Goal: Transaction & Acquisition: Complete application form

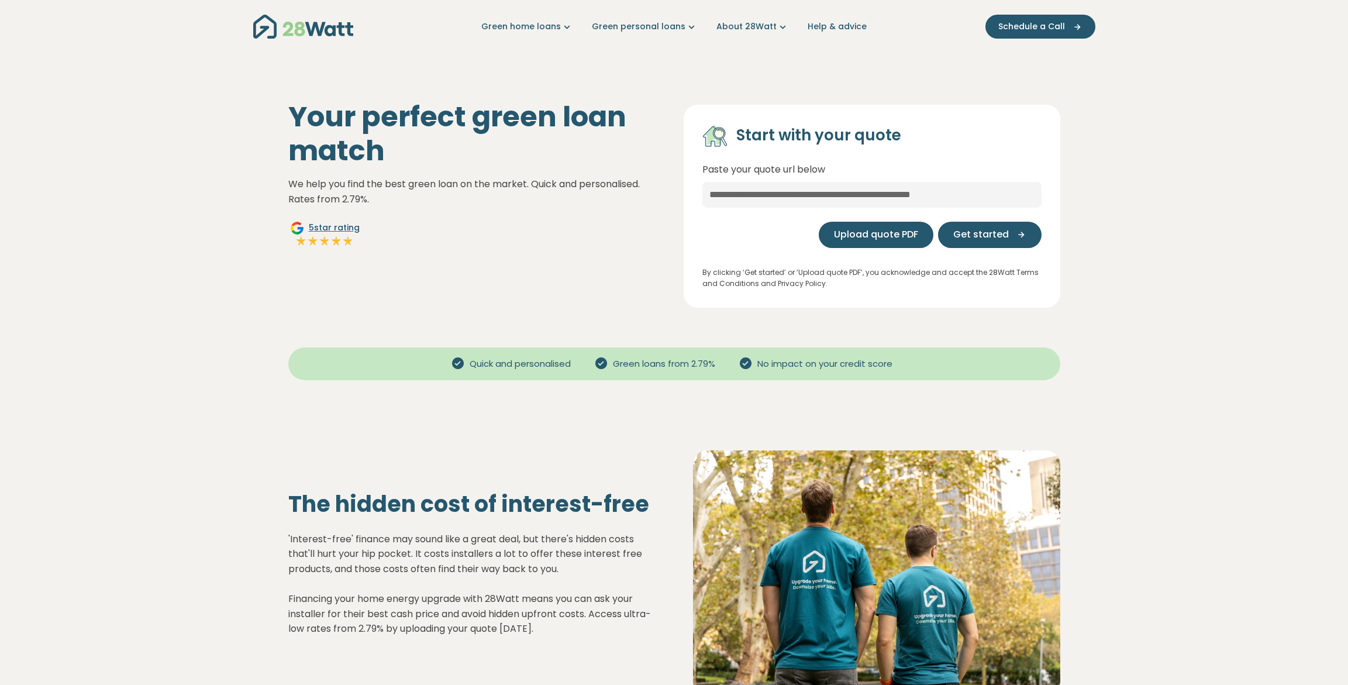
click at [865, 236] on span "Upload quote PDF" at bounding box center [876, 234] width 84 height 14
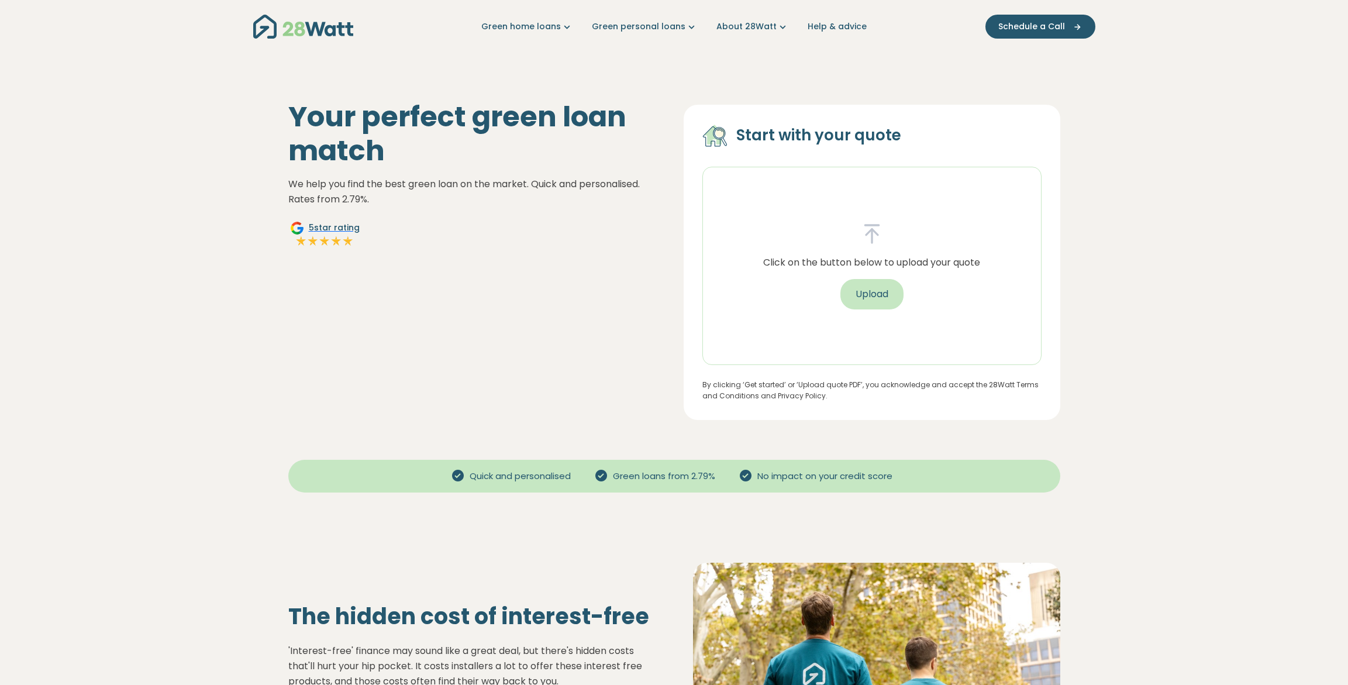
click at [880, 291] on button "Upload" at bounding box center [871, 294] width 63 height 30
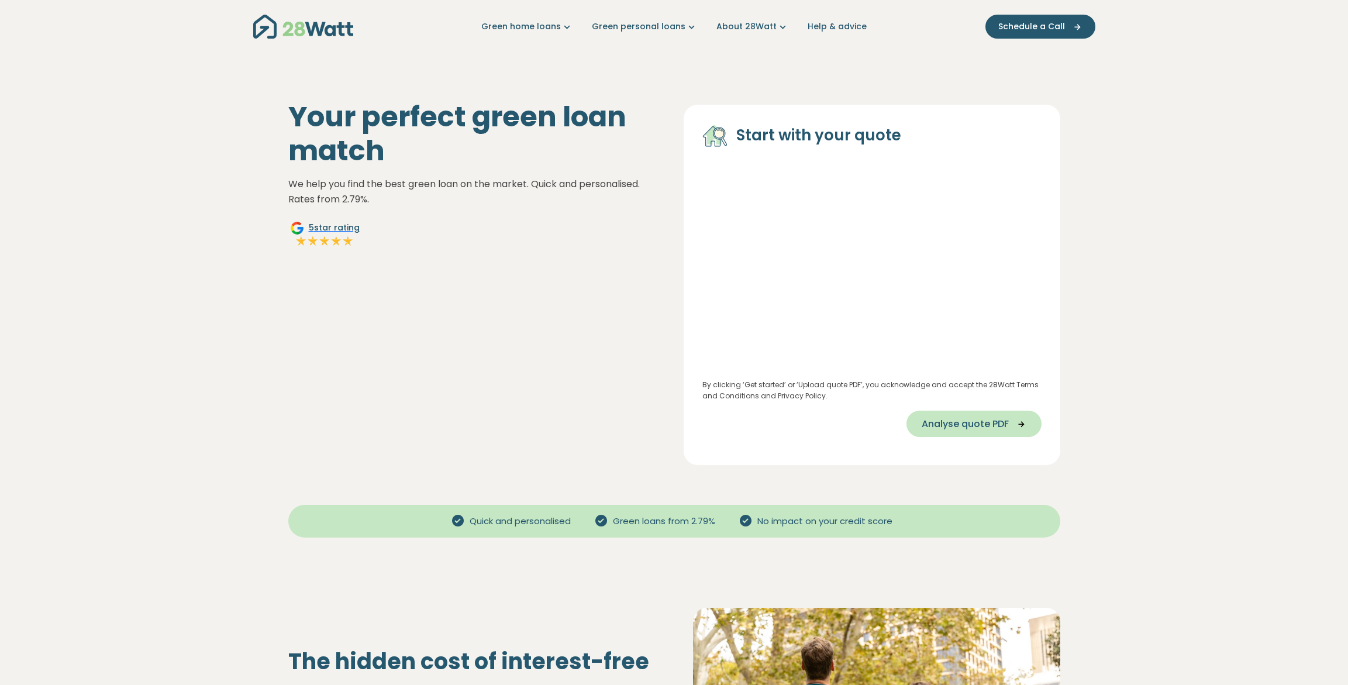
click at [981, 422] on span "Analyse quote PDF" at bounding box center [965, 424] width 87 height 14
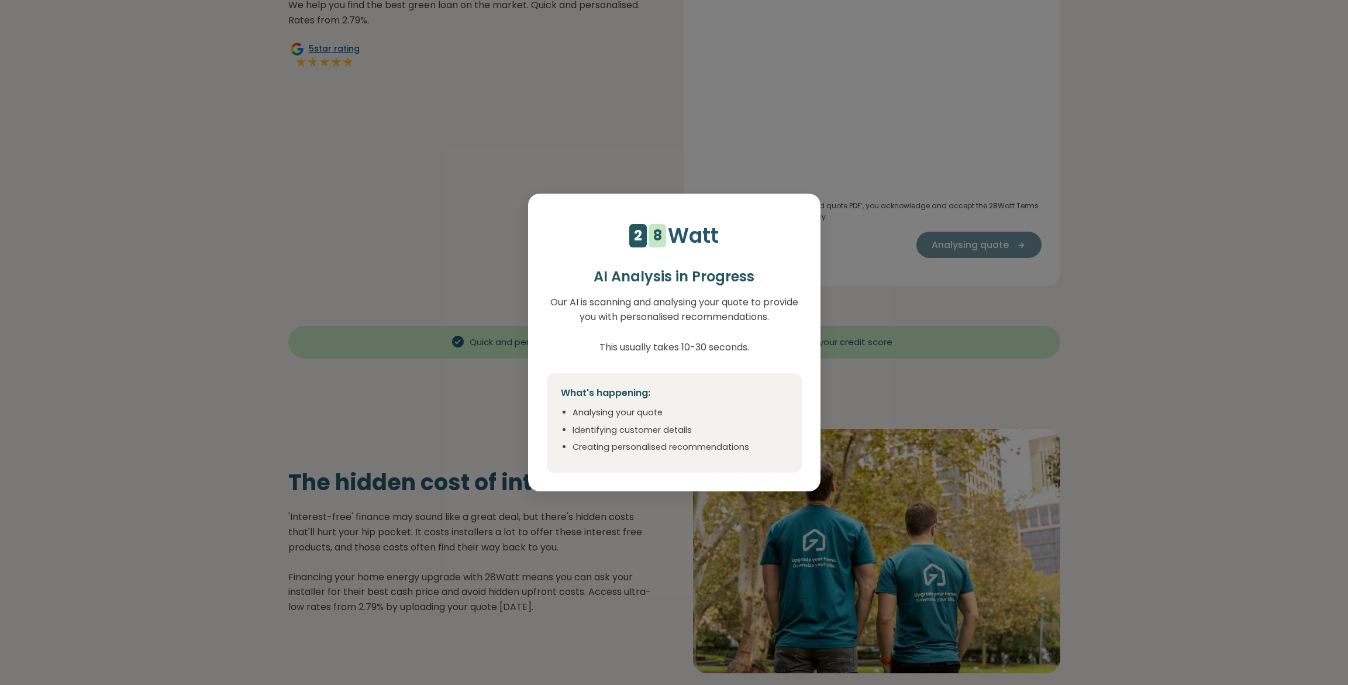
scroll to position [175, 0]
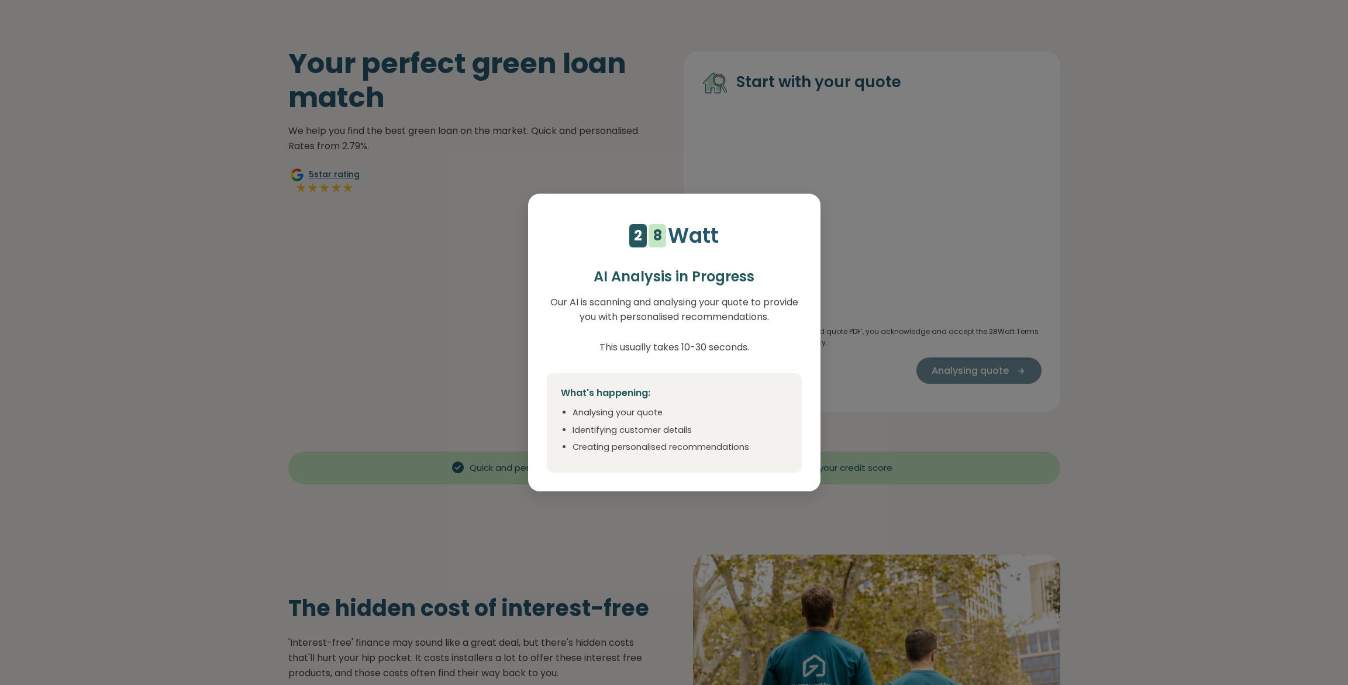
select select "***"
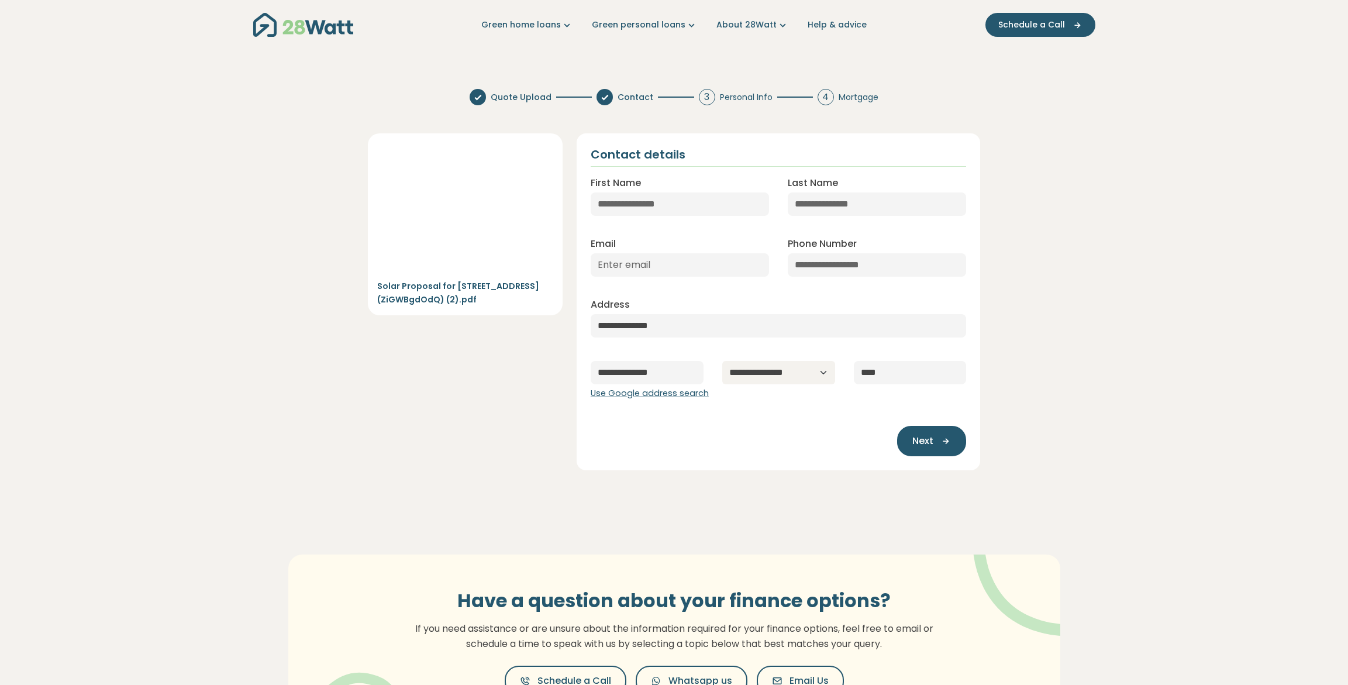
scroll to position [0, 0]
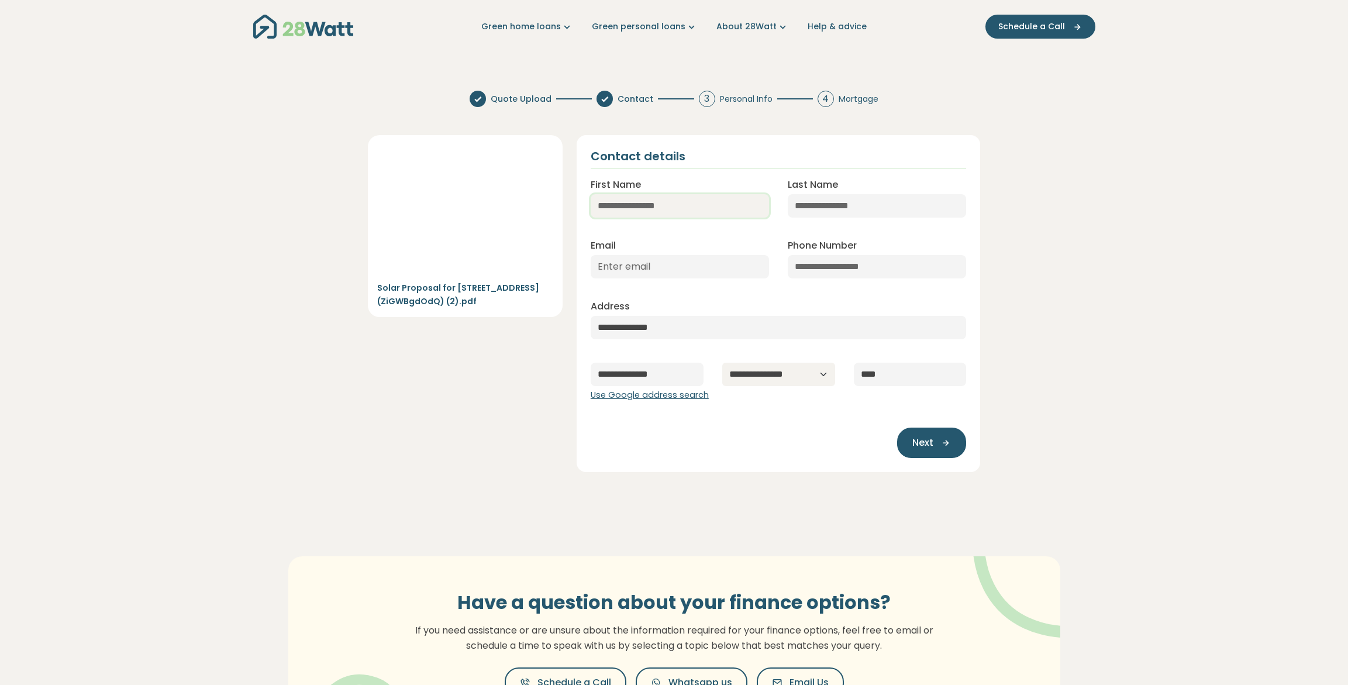
click at [625, 209] on input "First Name" at bounding box center [680, 205] width 178 height 23
type input "*******"
type input "******"
type input "[EMAIL_ADDRESS][DOMAIN_NAME]"
click at [932, 439] on span "Next" at bounding box center [922, 443] width 21 height 14
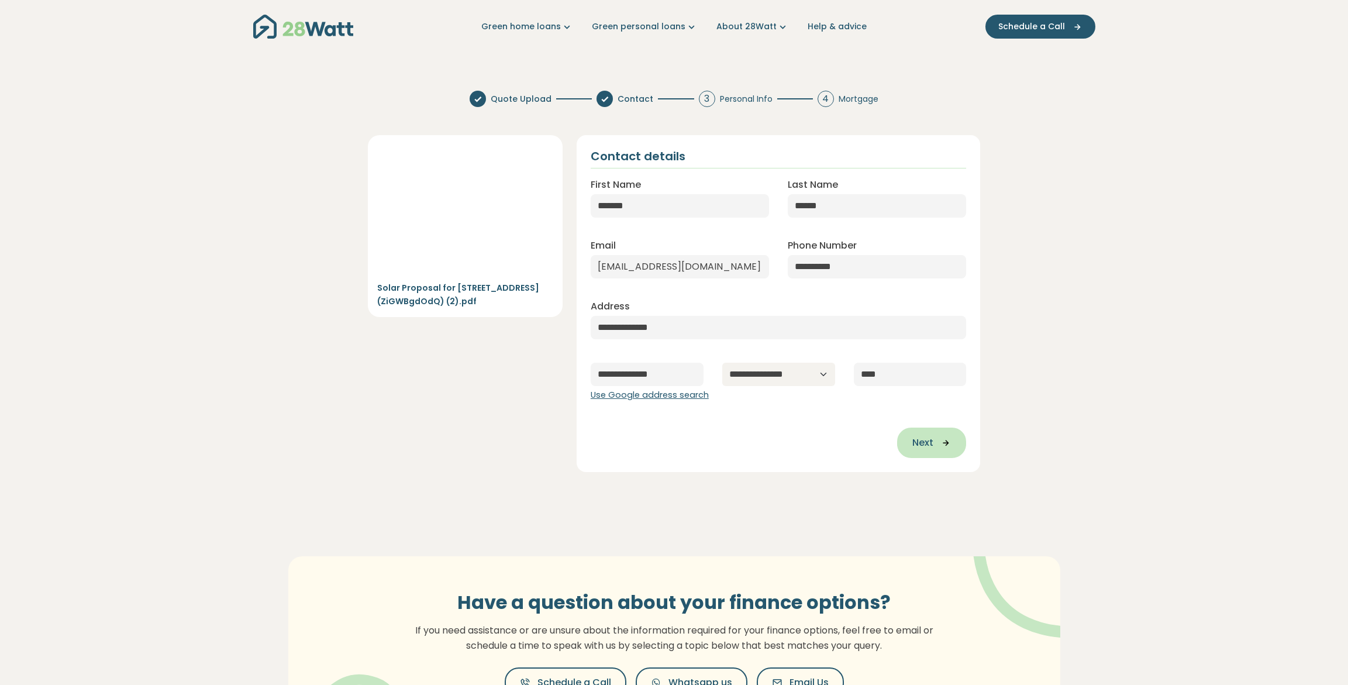
type input "**********"
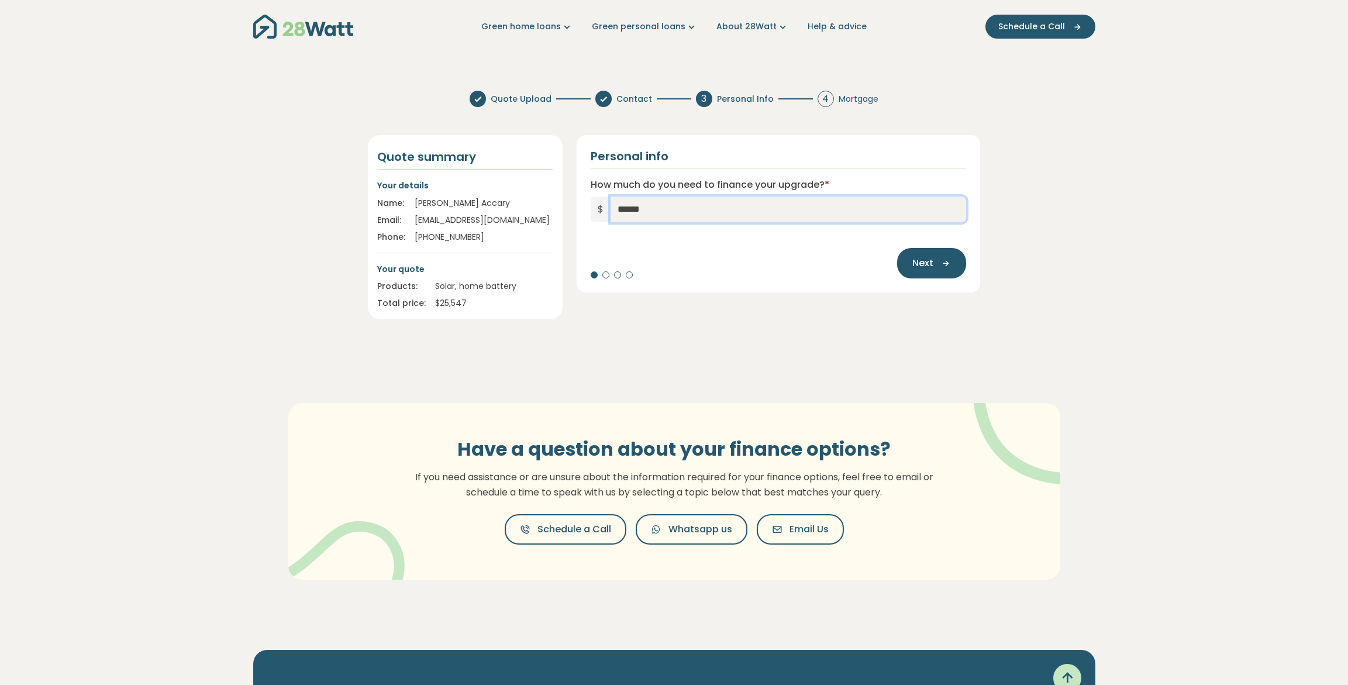
drag, startPoint x: 654, startPoint y: 208, endPoint x: 593, endPoint y: 204, distance: 61.6
click at [593, 204] on div "$ ******" at bounding box center [779, 209] width 376 height 26
type input "******"
click at [903, 253] on button "Next" at bounding box center [931, 263] width 69 height 30
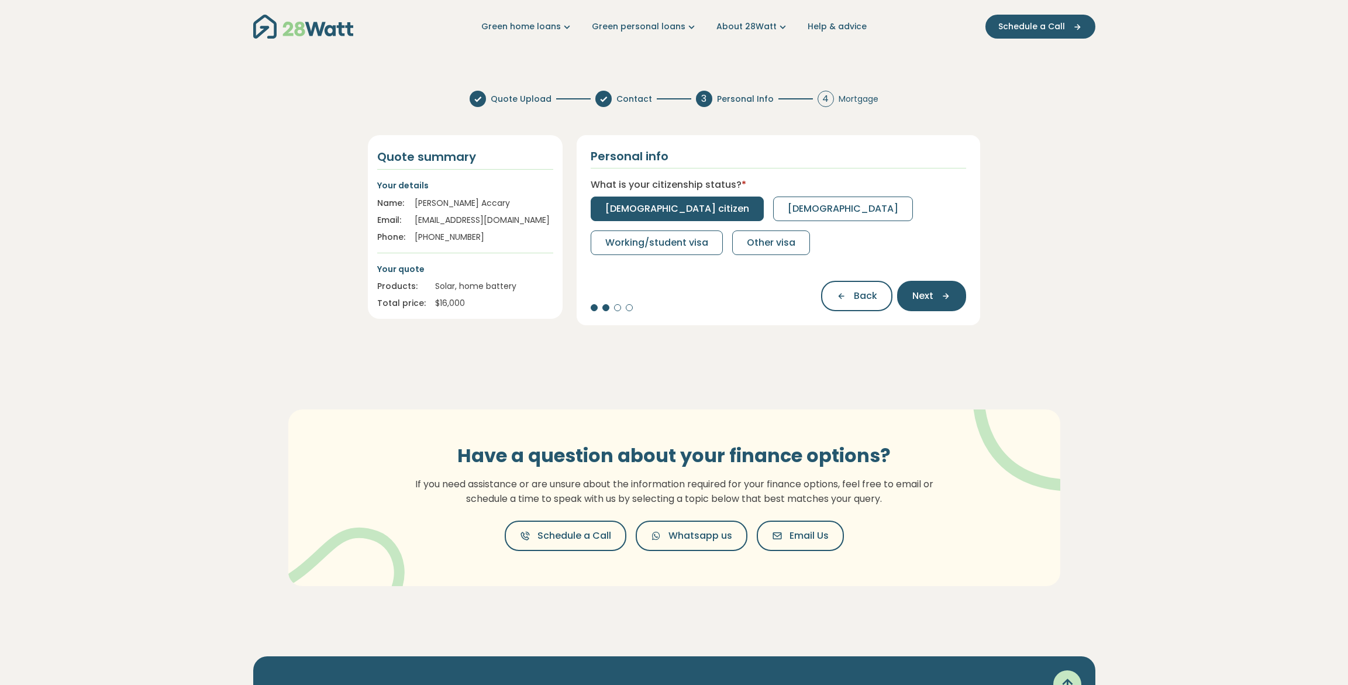
click at [654, 206] on span "[DEMOGRAPHIC_DATA] citizen" at bounding box center [677, 209] width 144 height 14
click at [628, 208] on span "Full-time" at bounding box center [626, 209] width 42 height 14
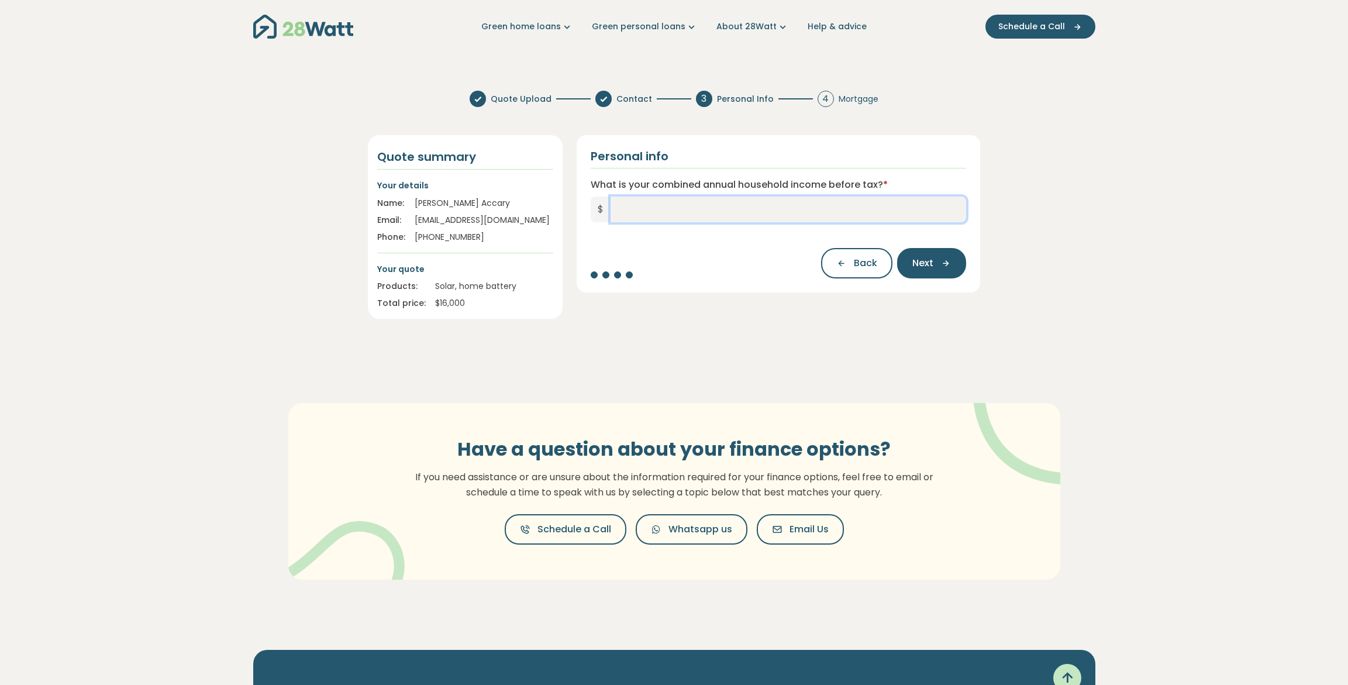
click at [615, 209] on input "What is your combined annual household income before tax? *" at bounding box center [789, 209] width 356 height 26
click at [623, 207] on input "What is your combined annual household income before tax? *" at bounding box center [789, 209] width 356 height 26
type input "*******"
click at [930, 263] on span "Next" at bounding box center [922, 263] width 21 height 14
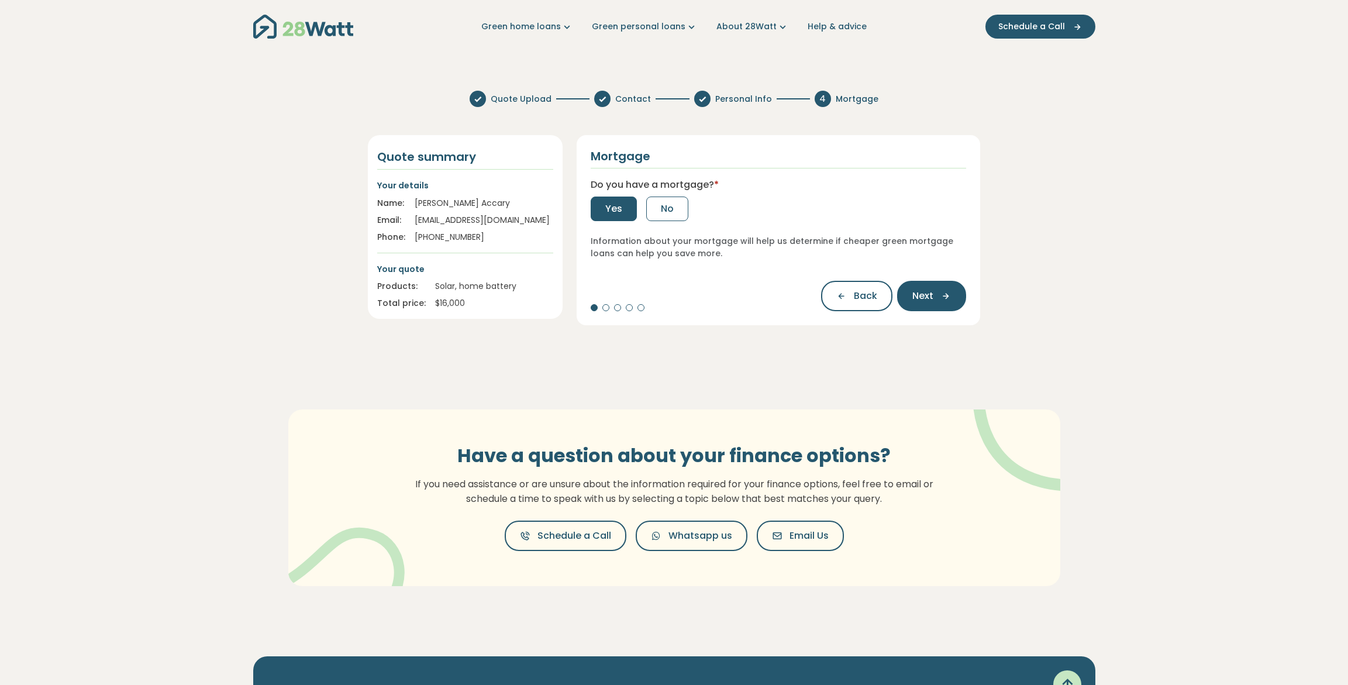
click at [613, 207] on span "Yes" at bounding box center [613, 209] width 17 height 14
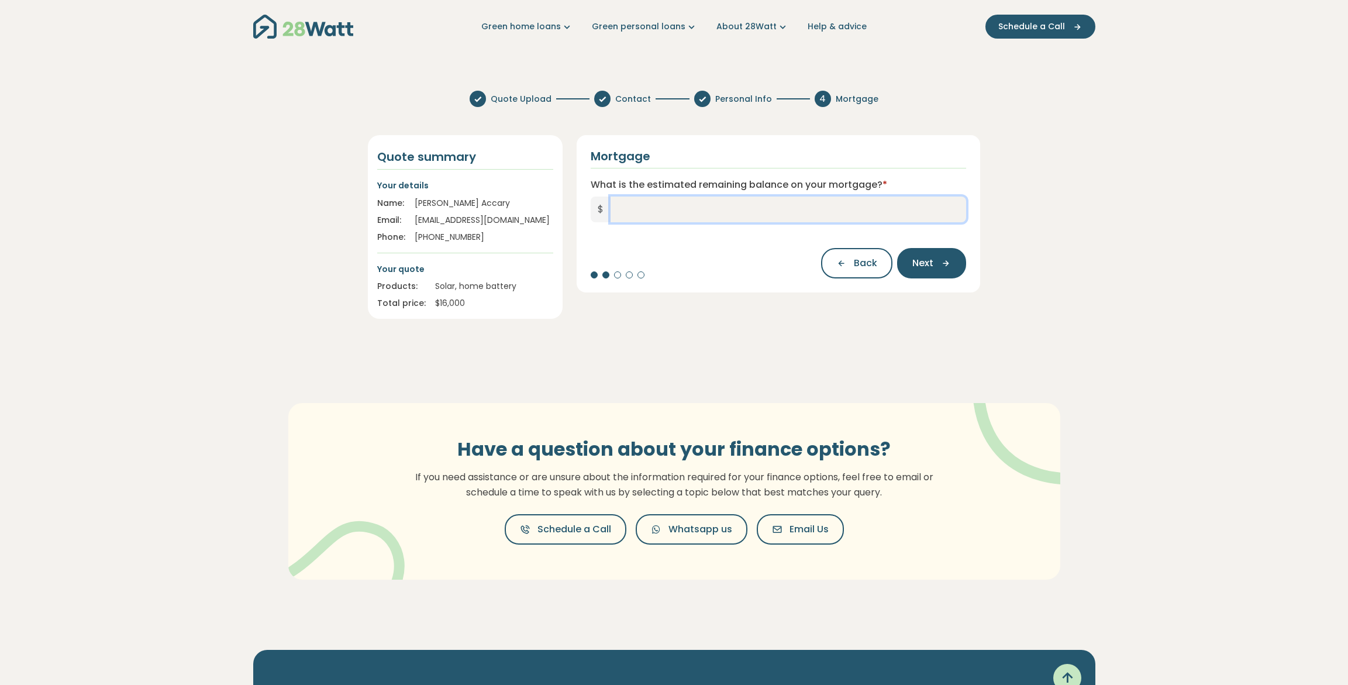
drag, startPoint x: 632, startPoint y: 207, endPoint x: 641, endPoint y: 207, distance: 8.8
click at [633, 207] on input "What is the estimated remaining balance on your mortgage? *" at bounding box center [789, 209] width 356 height 26
type input "*******"
click at [912, 250] on button "Next" at bounding box center [931, 263] width 69 height 30
click at [625, 211] on input "What is your current interest rate? *" at bounding box center [779, 209] width 376 height 26
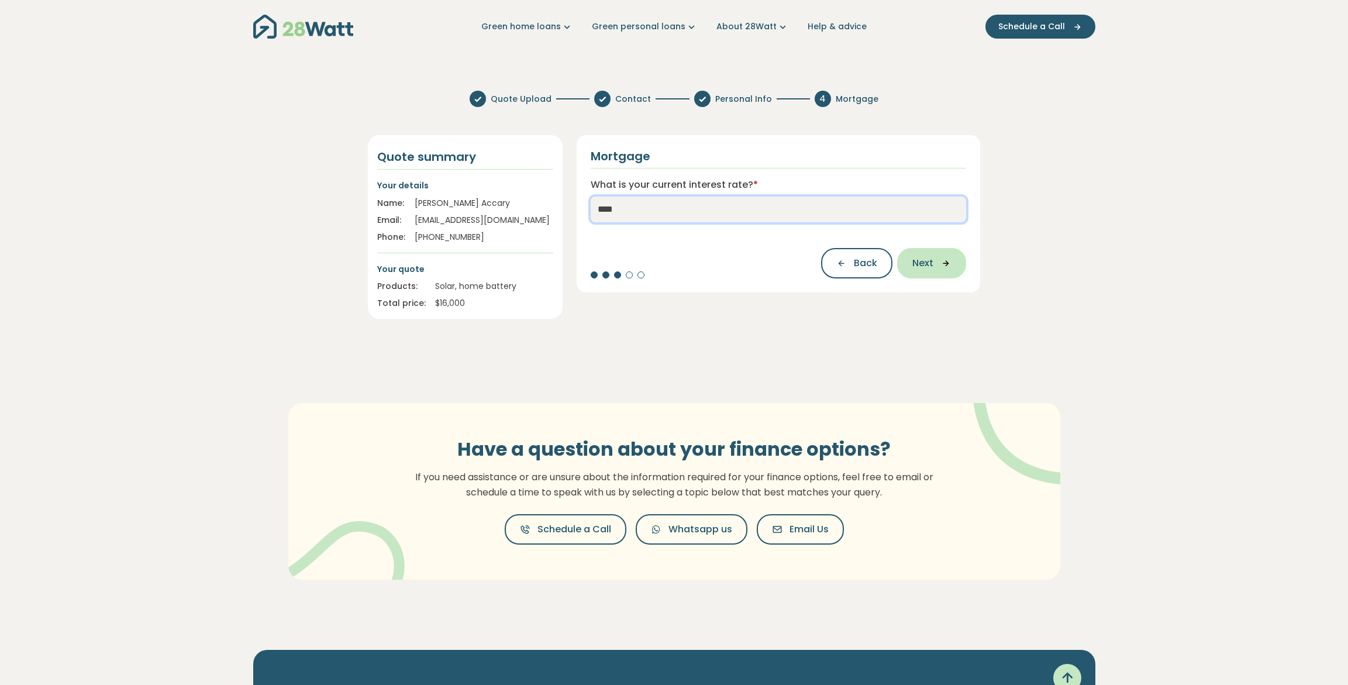
type input "****"
click at [942, 267] on icon "button" at bounding box center [942, 263] width 18 height 11
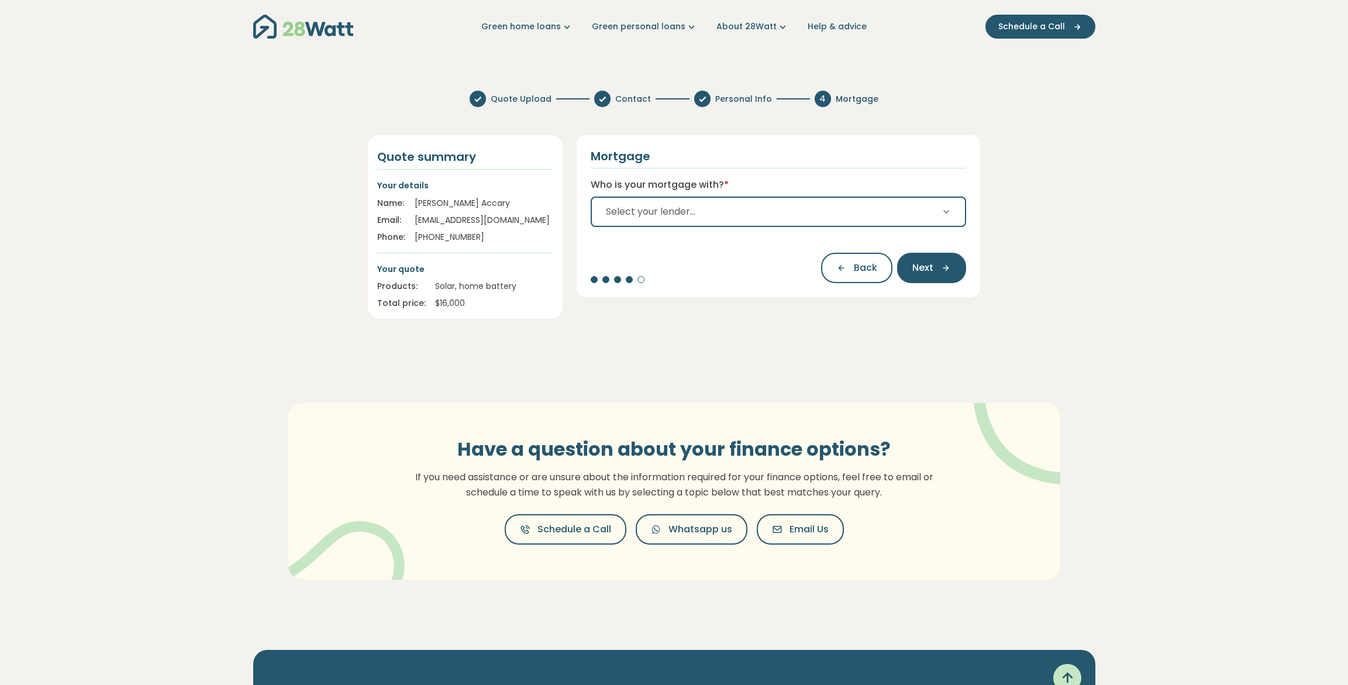
click at [733, 200] on button "Select your lender..." at bounding box center [779, 211] width 376 height 30
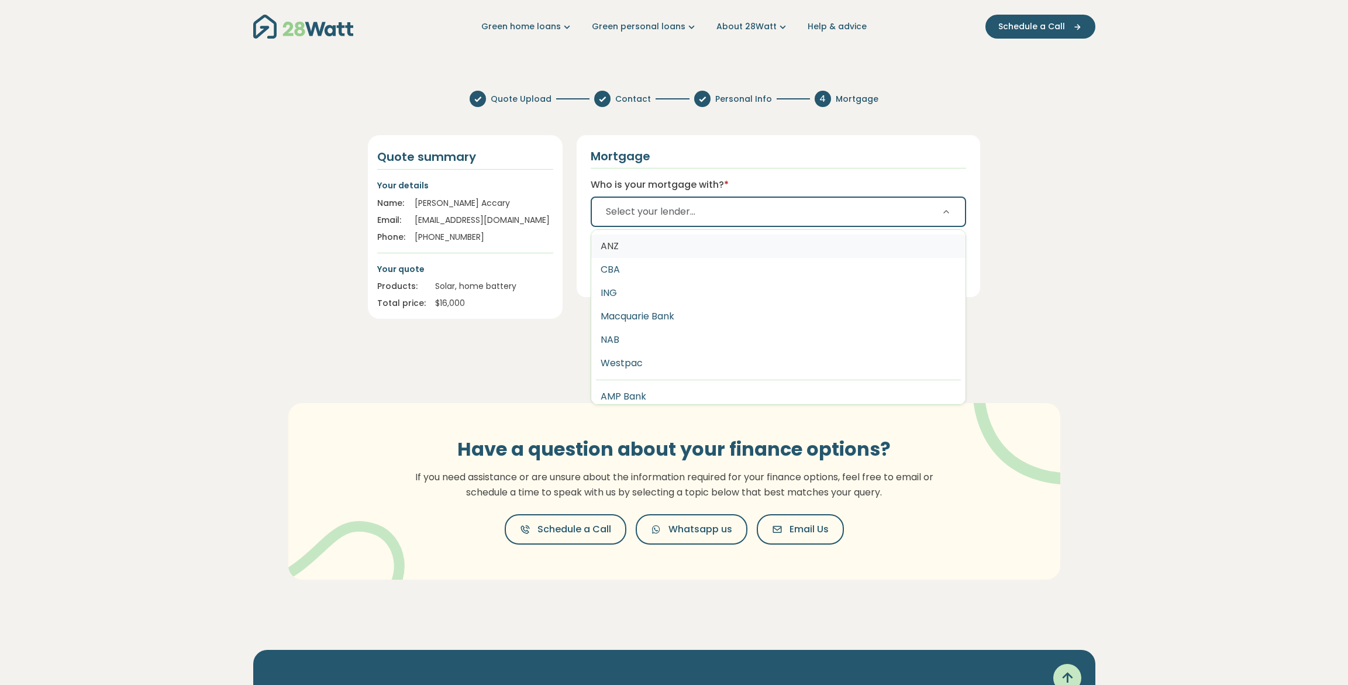
click at [630, 249] on button "ANZ" at bounding box center [778, 245] width 375 height 23
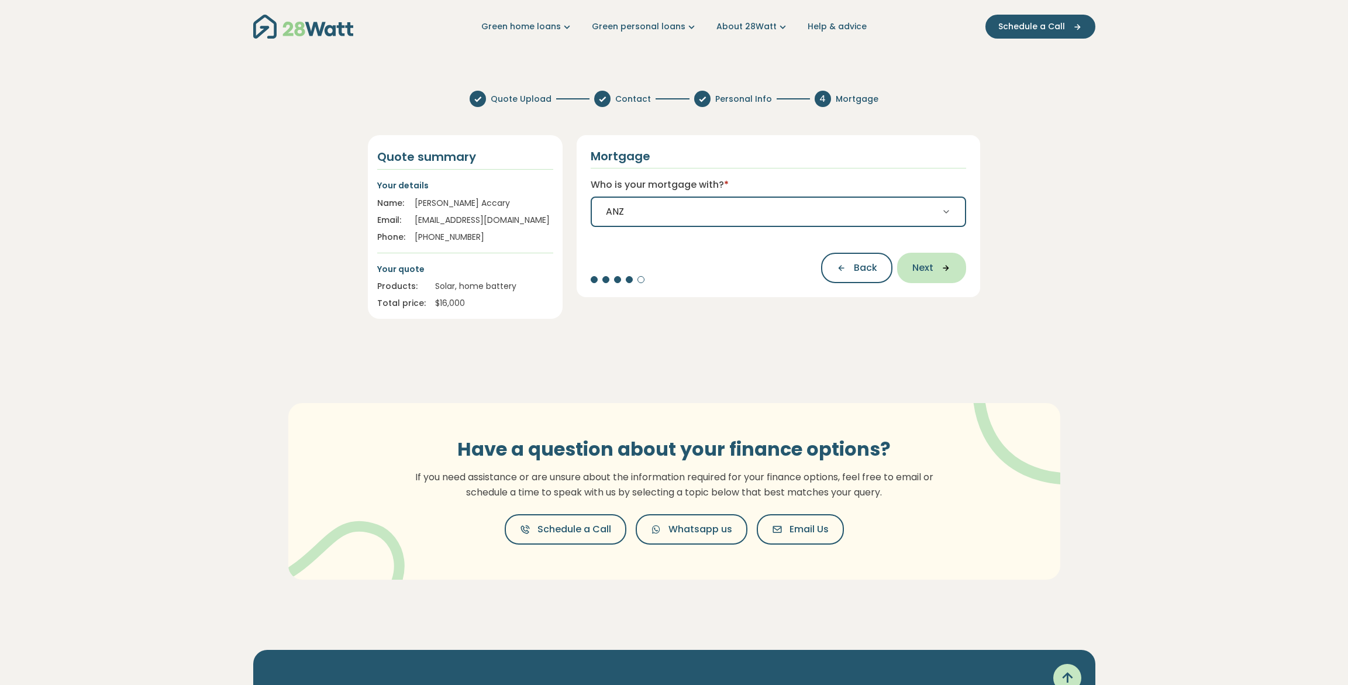
click at [925, 267] on span "Next" at bounding box center [922, 268] width 21 height 14
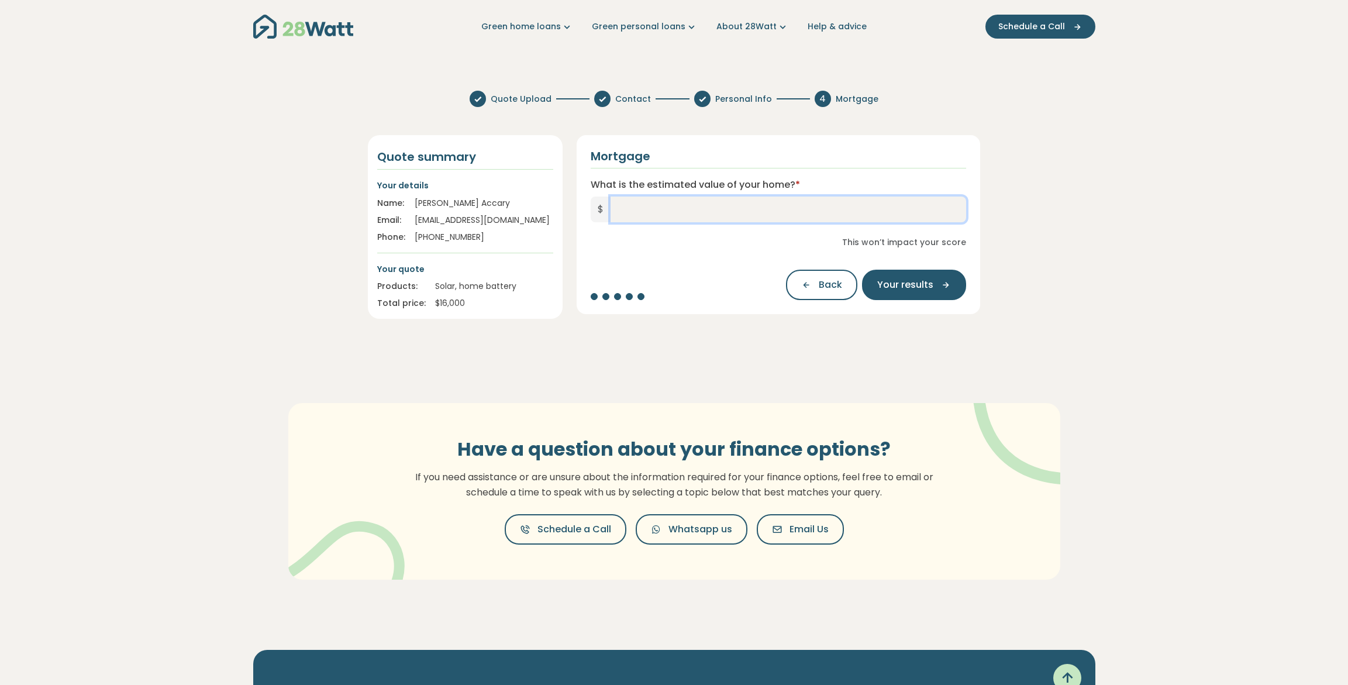
drag, startPoint x: 622, startPoint y: 211, endPoint x: 715, endPoint y: 215, distance: 93.7
click at [622, 210] on input "What is the estimated value of your home? *" at bounding box center [789, 209] width 356 height 26
type input "**********"
click at [1054, 232] on section "**********" at bounding box center [674, 353] width 1348 height 544
click at [931, 280] on span "Your results" at bounding box center [905, 285] width 56 height 14
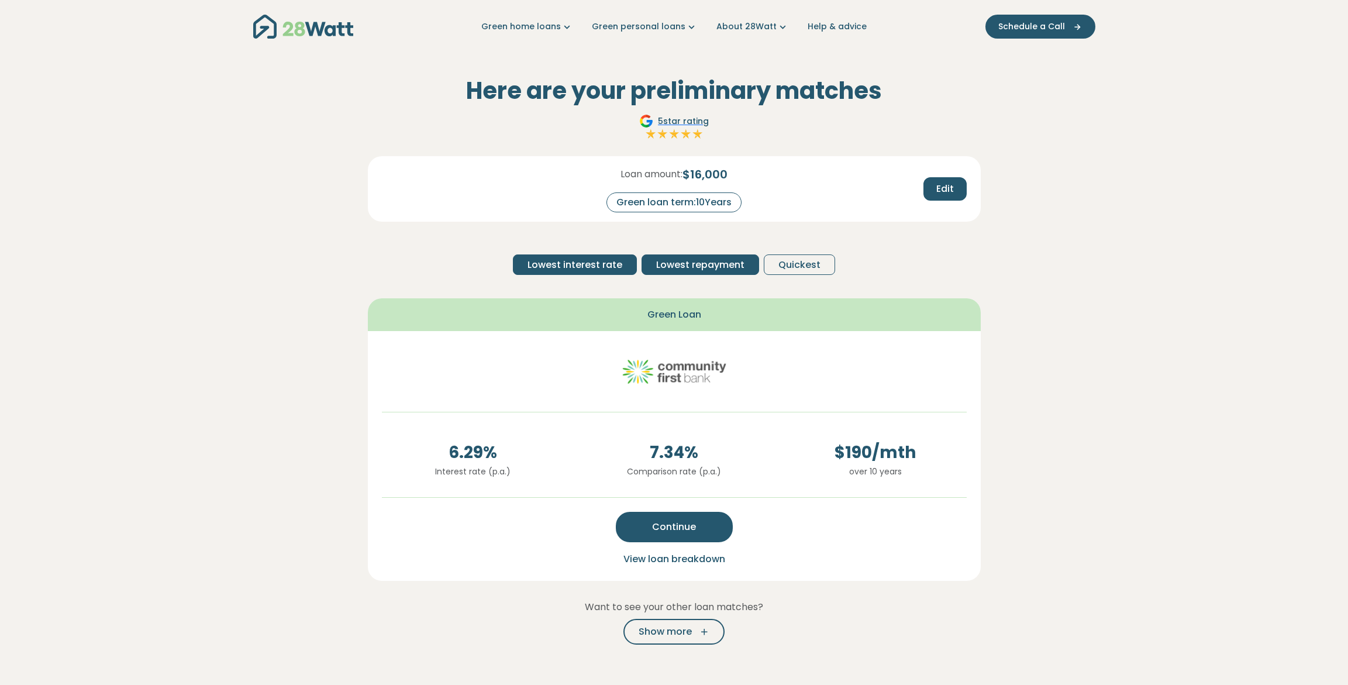
click at [714, 263] on span "Lowest repayment" at bounding box center [700, 265] width 88 height 14
click at [563, 264] on span "Lowest interest rate" at bounding box center [574, 265] width 95 height 14
click at [801, 261] on span "Quickest" at bounding box center [799, 265] width 42 height 14
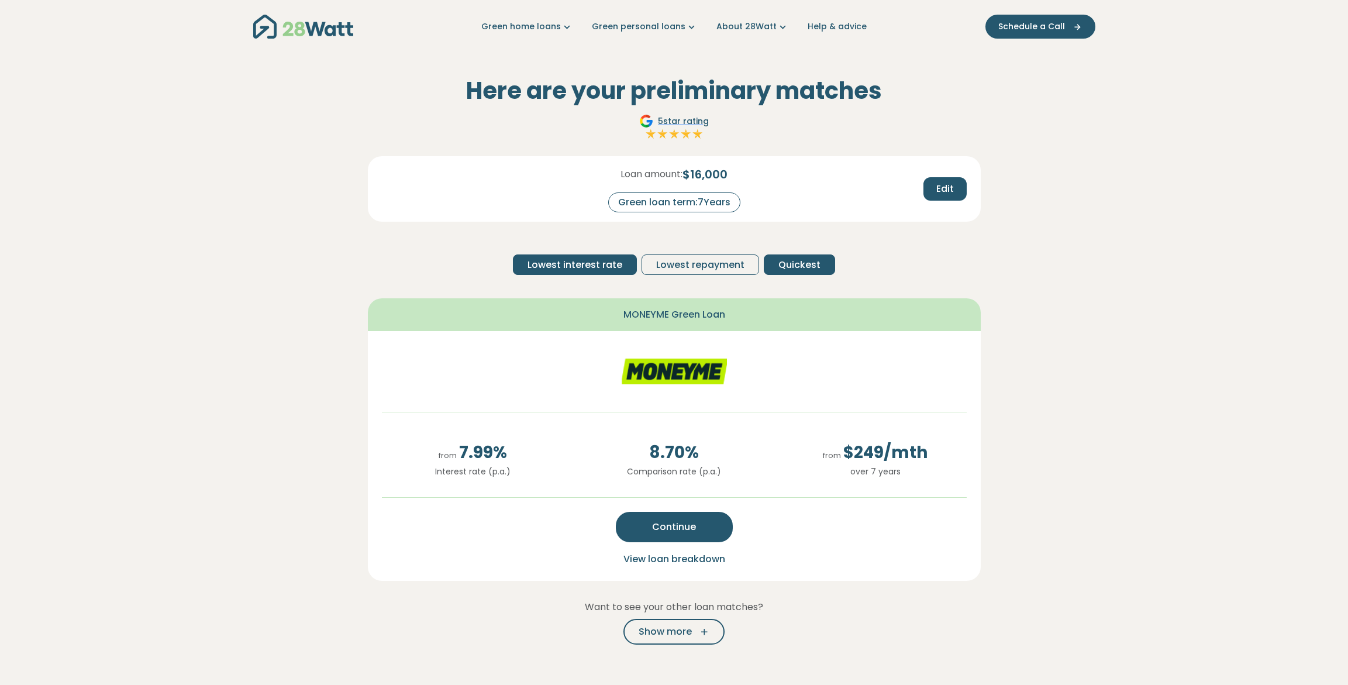
click at [563, 263] on span "Lowest interest rate" at bounding box center [574, 265] width 95 height 14
click at [805, 268] on span "Quickest" at bounding box center [799, 265] width 42 height 14
click at [683, 557] on span "View loan breakdown" at bounding box center [674, 558] width 102 height 13
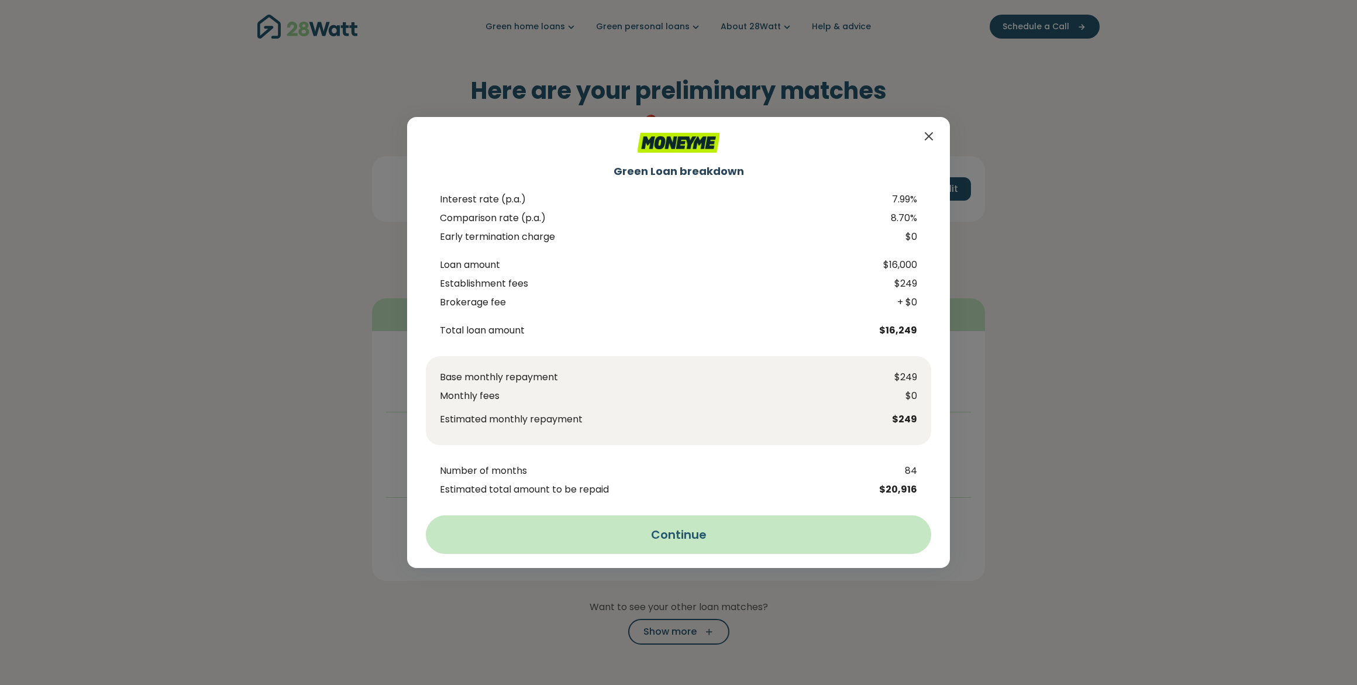
click at [707, 534] on button "Continue" at bounding box center [678, 534] width 505 height 39
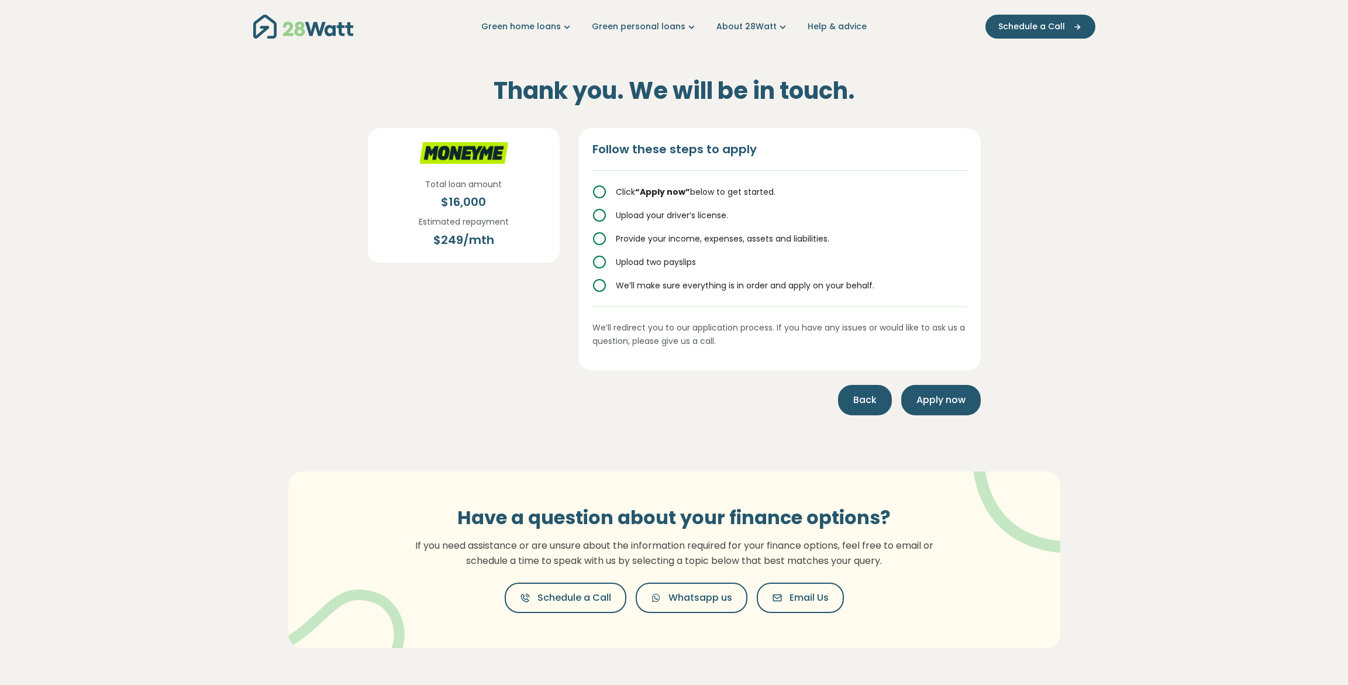
click at [862, 401] on span "Back" at bounding box center [864, 400] width 23 height 14
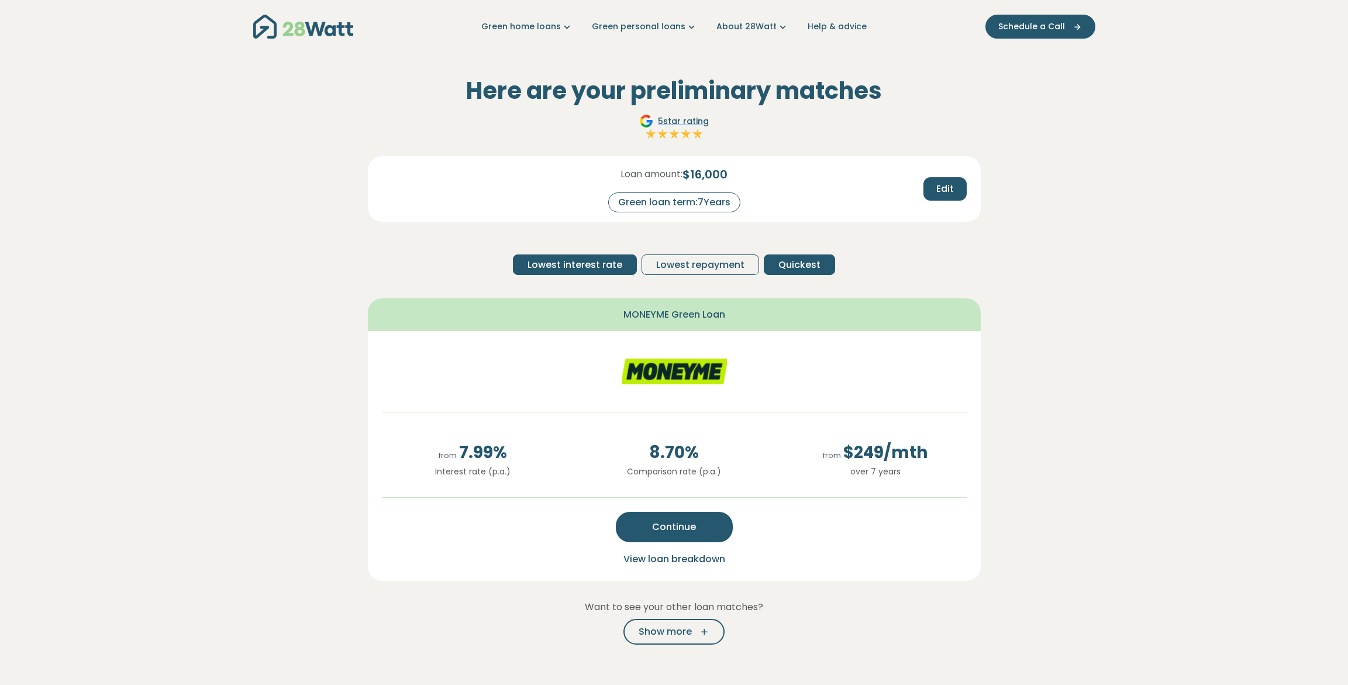
click at [571, 260] on span "Lowest interest rate" at bounding box center [574, 265] width 95 height 14
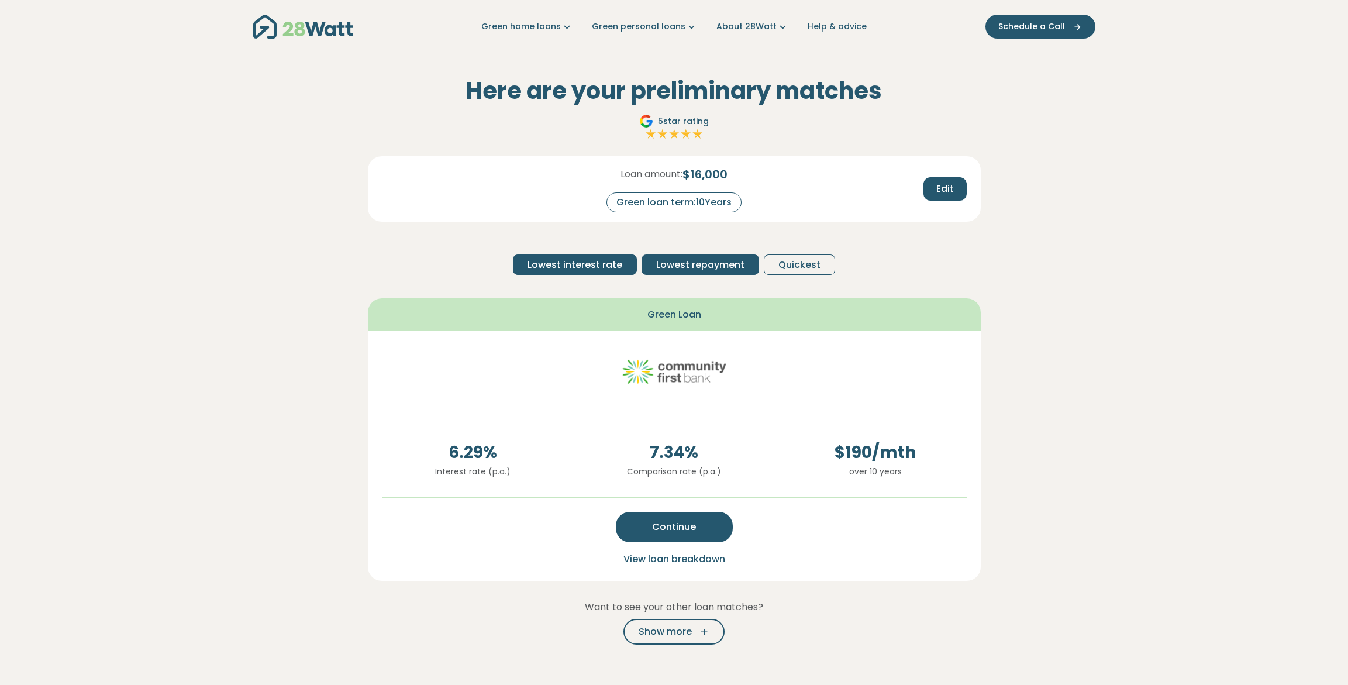
click at [706, 263] on span "Lowest repayment" at bounding box center [700, 265] width 88 height 14
click at [566, 266] on span "Lowest interest rate" at bounding box center [574, 265] width 95 height 14
click at [709, 265] on span "Lowest repayment" at bounding box center [700, 265] width 88 height 14
click at [796, 267] on span "Quickest" at bounding box center [799, 265] width 42 height 14
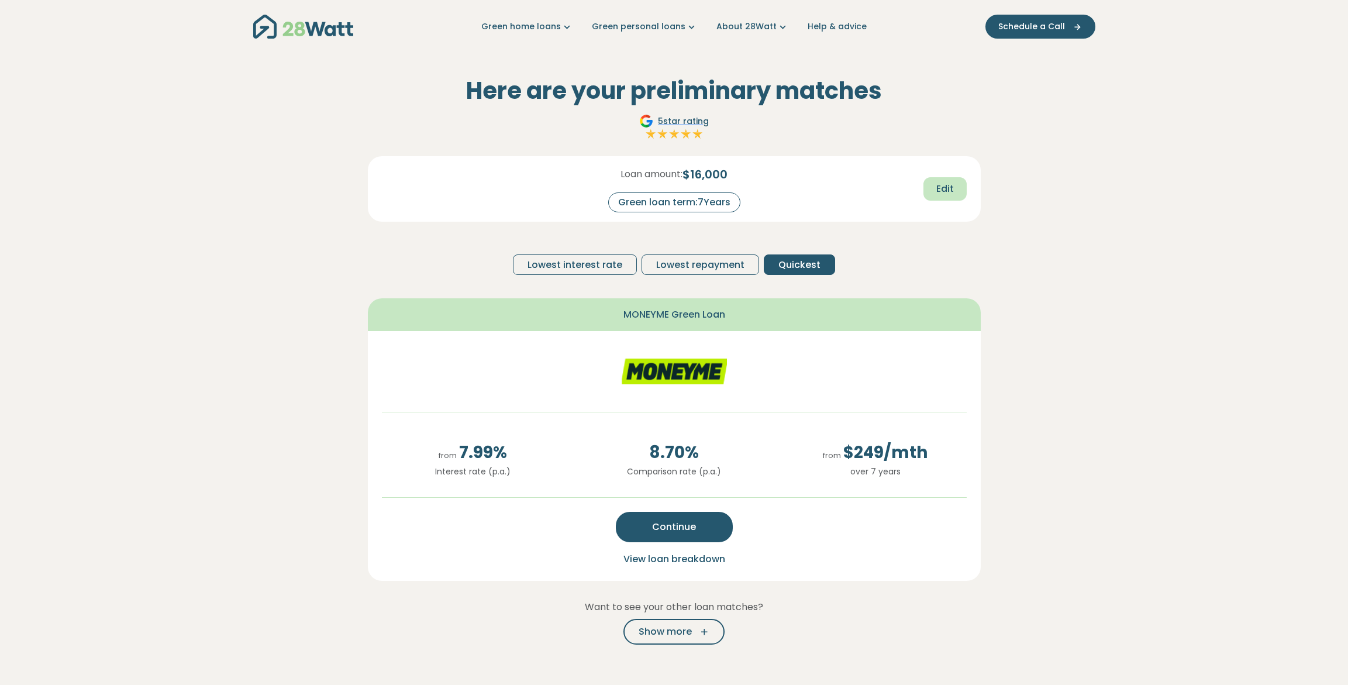
click at [947, 187] on span "Edit" at bounding box center [945, 189] width 18 height 14
click at [725, 204] on input "*" at bounding box center [723, 202] width 47 height 20
type input "*"
click at [929, 192] on span "Recalculate" at bounding box center [925, 189] width 57 height 14
drag, startPoint x: 695, startPoint y: 174, endPoint x: 733, endPoint y: 174, distance: 38.0
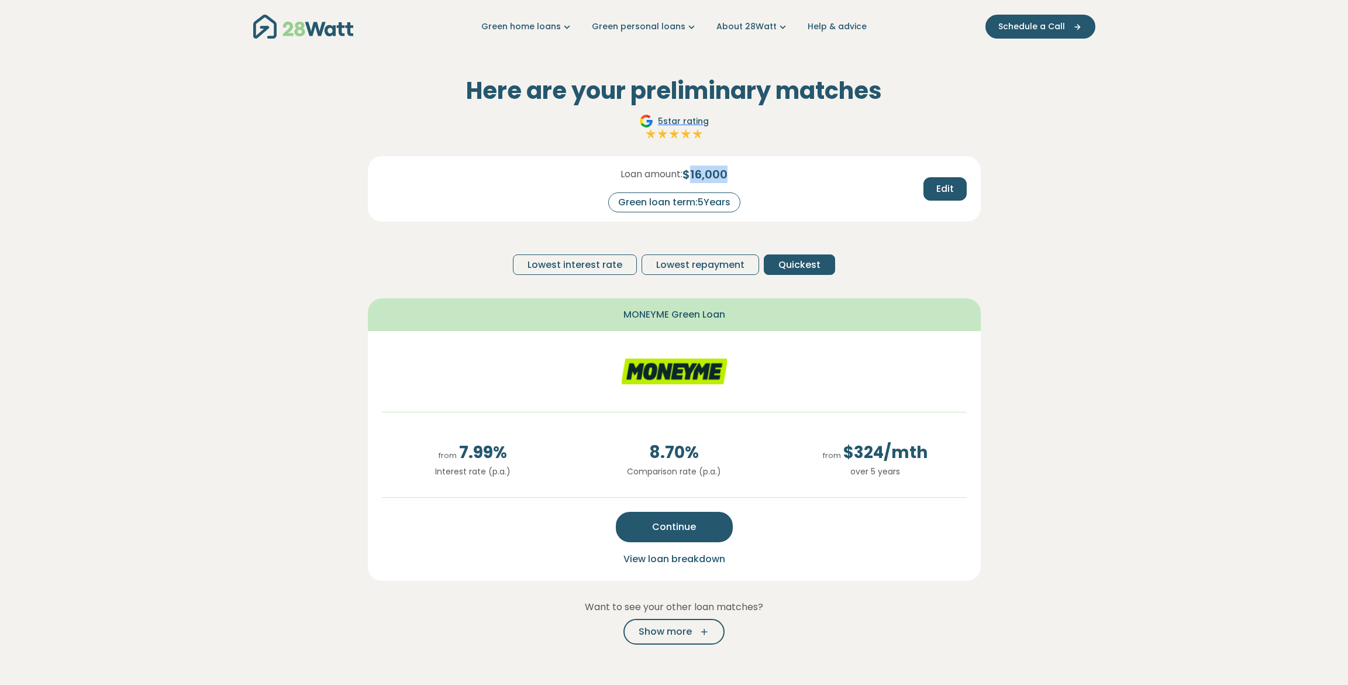
click at [733, 174] on div "Loan amount: $ 16,000 Green loan term: 5 Years" at bounding box center [674, 188] width 201 height 47
click at [749, 172] on div "Loan amount: $ 16,000 Green loan term: 5 Years" at bounding box center [674, 188] width 201 height 47
click at [944, 189] on span "Edit" at bounding box center [945, 189] width 18 height 14
drag, startPoint x: 720, startPoint y: 202, endPoint x: 736, endPoint y: 202, distance: 15.2
click at [736, 203] on input "*" at bounding box center [723, 202] width 47 height 20
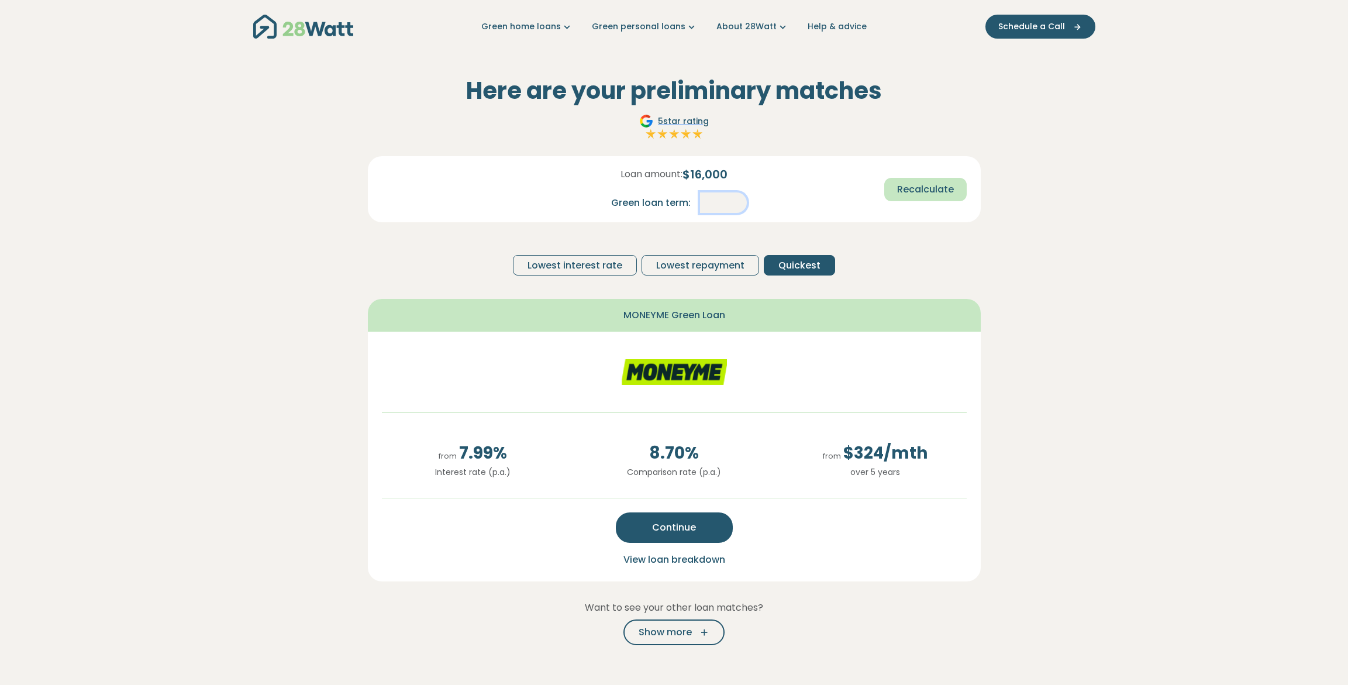
type input "*"
click at [929, 184] on span "Recalculate" at bounding box center [925, 189] width 57 height 14
click at [711, 204] on div "Green loan term: 3 Years" at bounding box center [674, 202] width 132 height 20
click at [708, 200] on div "Green loan term: 3 Years" at bounding box center [674, 202] width 132 height 20
drag, startPoint x: 698, startPoint y: 200, endPoint x: 712, endPoint y: 201, distance: 14.0
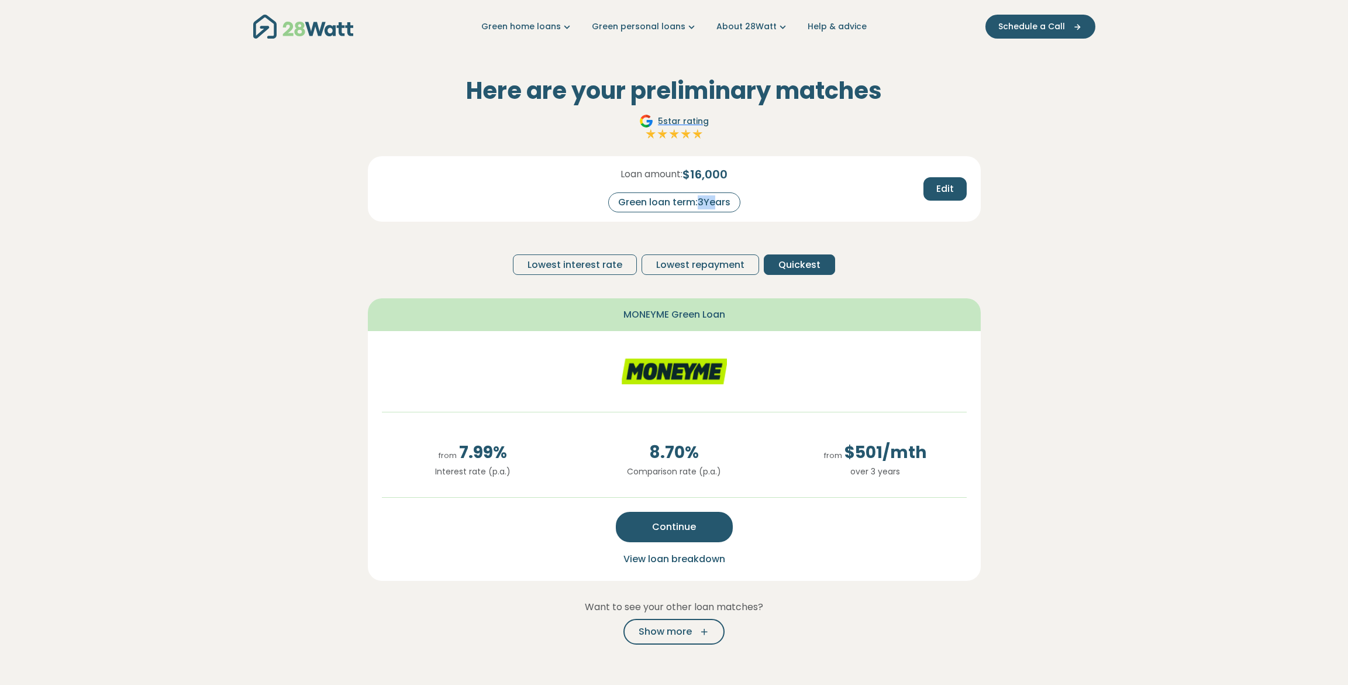
click at [712, 201] on div "Green loan term: 3 Years" at bounding box center [674, 202] width 132 height 20
click at [731, 199] on div "Green loan term: 3 Years" at bounding box center [674, 202] width 132 height 20
drag, startPoint x: 737, startPoint y: 201, endPoint x: 691, endPoint y: 198, distance: 45.7
click at [692, 198] on div "Green loan term: 3 Years" at bounding box center [674, 202] width 132 height 20
click at [808, 176] on div "Loan amount: $ 16,000 Green loan term: 3 Years Edit" at bounding box center [674, 179] width 603 height 65
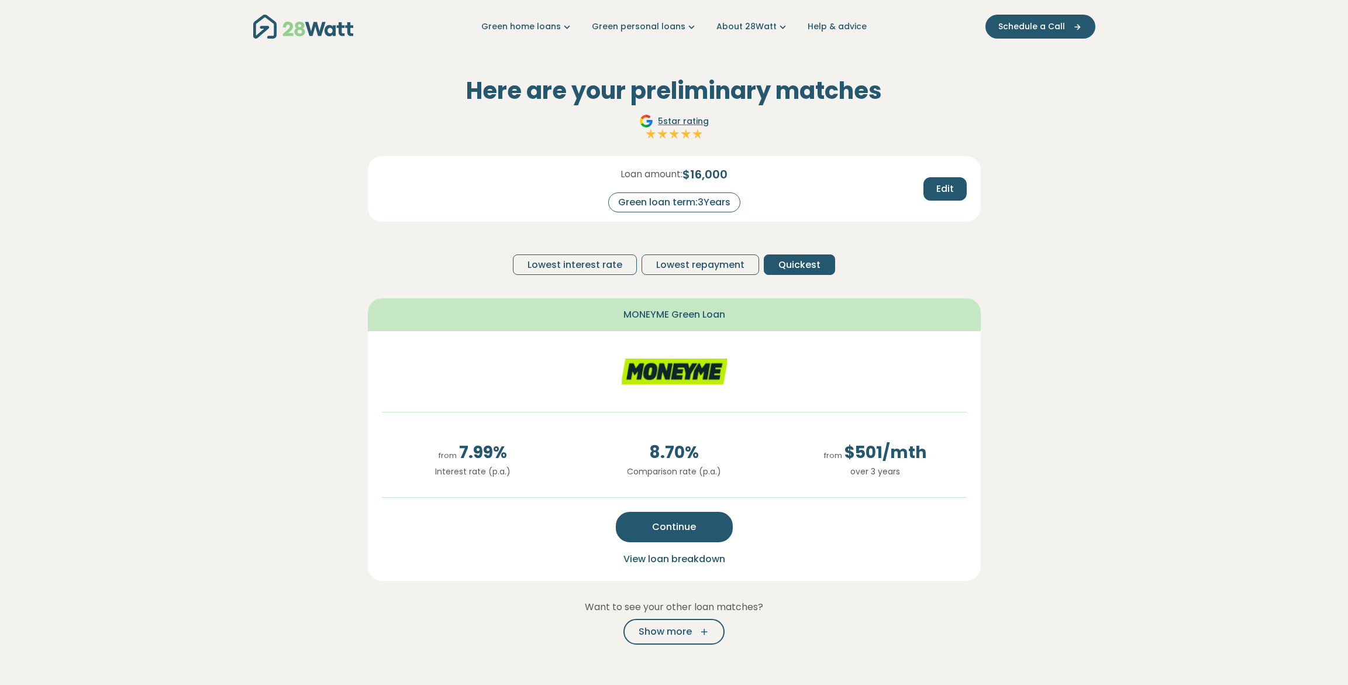
click at [727, 202] on div "Green loan term: 3 Years" at bounding box center [674, 202] width 132 height 20
click at [944, 188] on span "Edit" at bounding box center [945, 189] width 18 height 14
drag, startPoint x: 733, startPoint y: 201, endPoint x: 746, endPoint y: 203, distance: 12.5
click at [734, 201] on input "*" at bounding box center [723, 202] width 47 height 20
drag, startPoint x: 735, startPoint y: 202, endPoint x: 707, endPoint y: 199, distance: 28.3
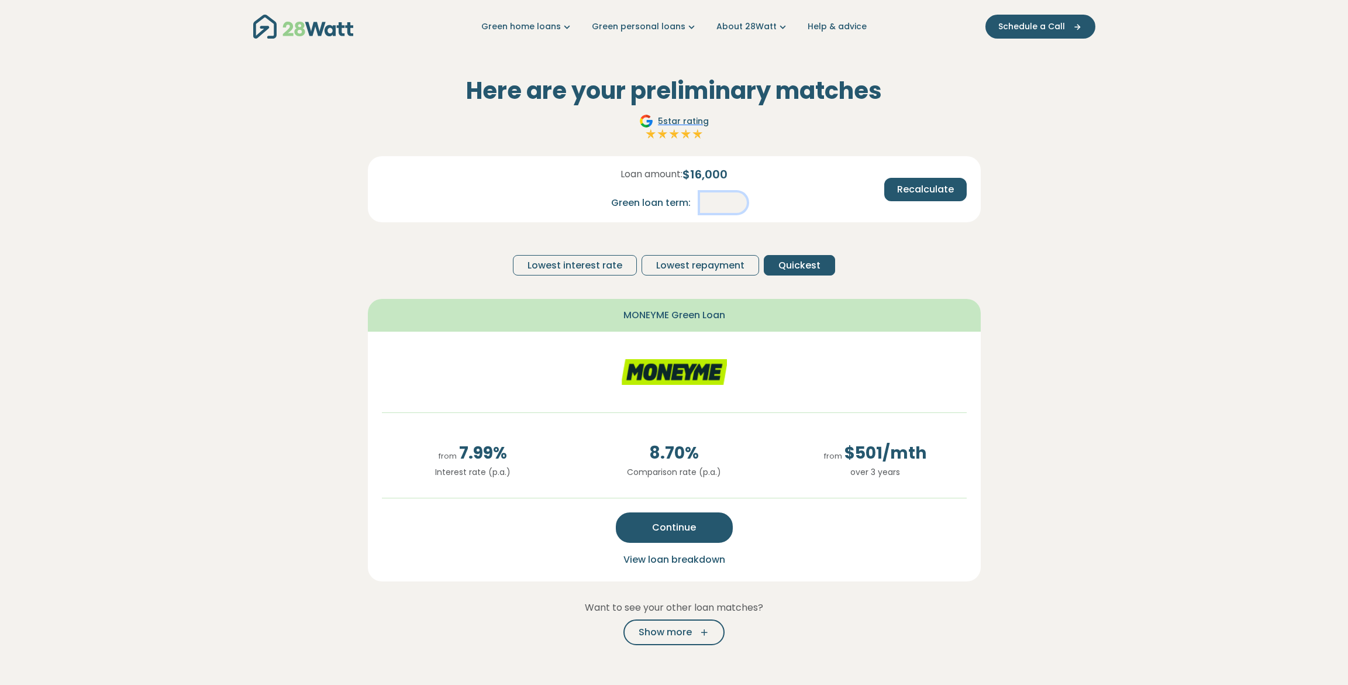
click at [707, 199] on input "*" at bounding box center [723, 202] width 47 height 20
type input "*"
click at [931, 189] on span "Recalculate" at bounding box center [925, 189] width 57 height 14
click at [581, 268] on span "Lowest interest rate" at bounding box center [574, 265] width 95 height 14
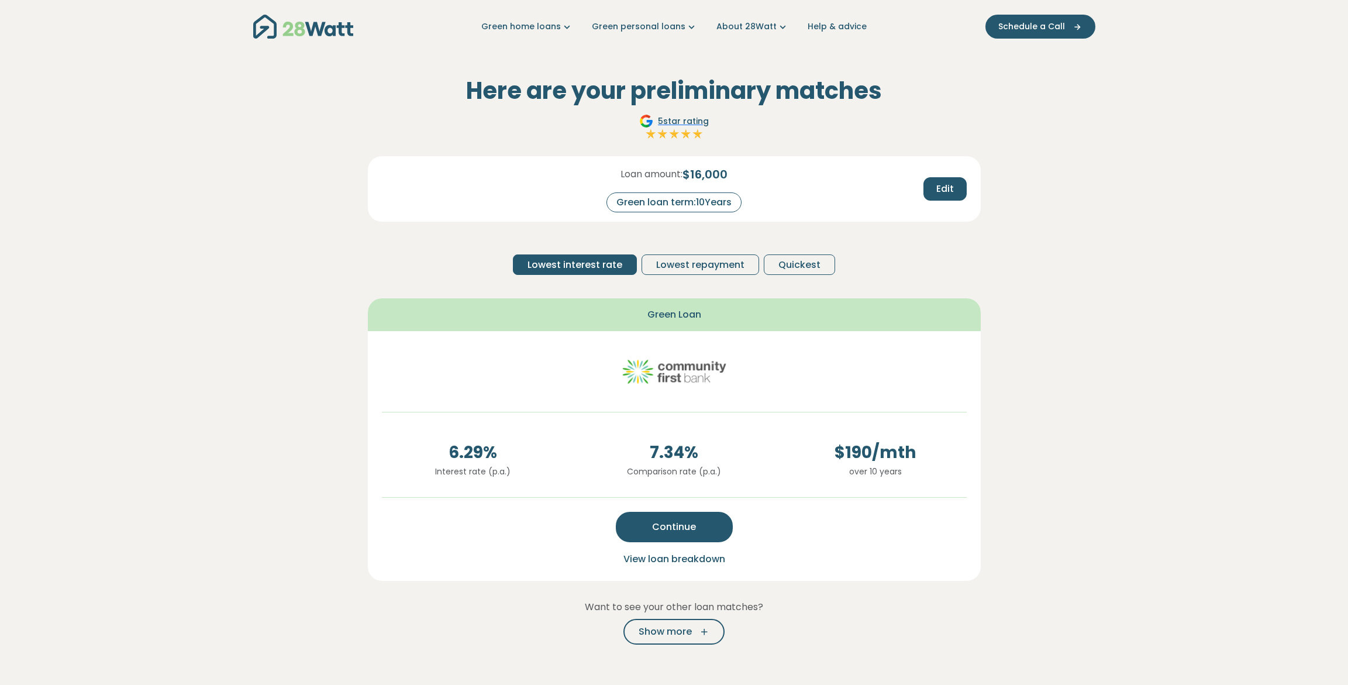
click at [702, 204] on div "Green loan term: 10 Years" at bounding box center [673, 202] width 135 height 20
click at [729, 201] on div "Green loan term: 10 Years" at bounding box center [673, 202] width 135 height 20
click at [703, 203] on div "Green loan term: 10 Years" at bounding box center [673, 202] width 135 height 20
click at [696, 204] on div "Green loan term: 10 Years" at bounding box center [673, 202] width 135 height 20
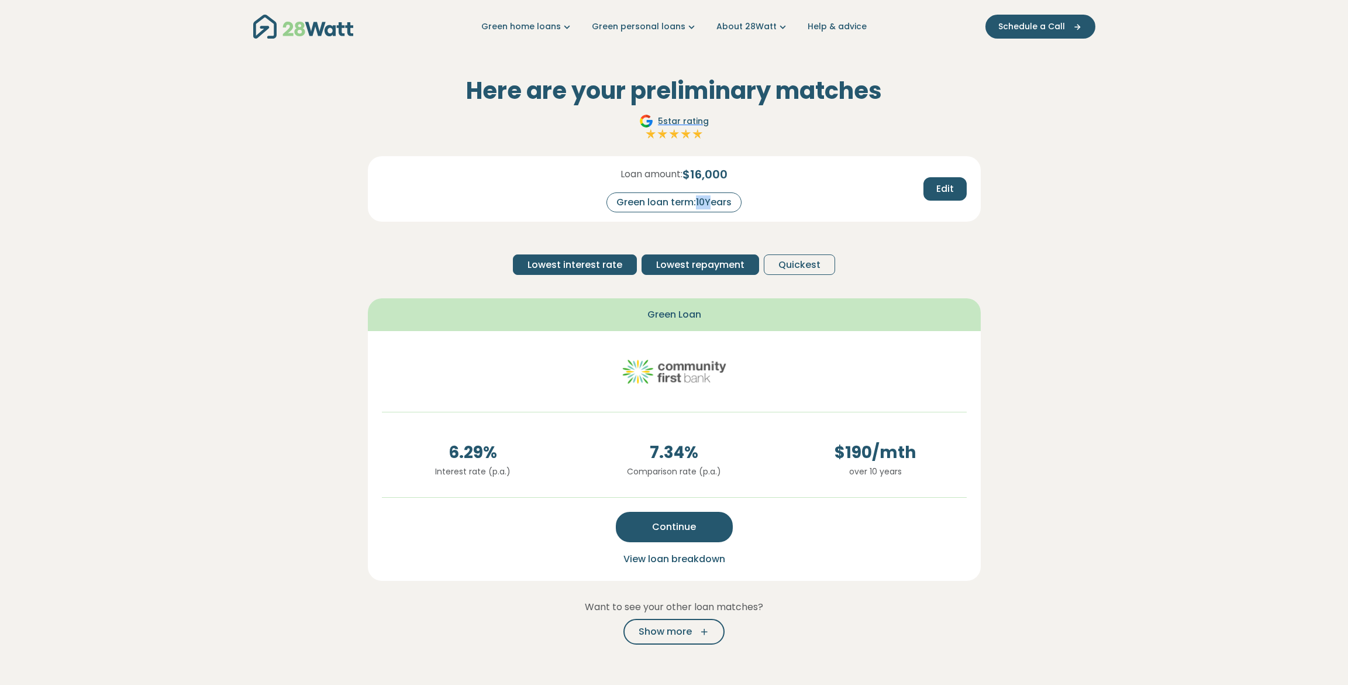
click at [720, 260] on span "Lowest repayment" at bounding box center [700, 265] width 88 height 14
click at [739, 197] on div "Green loan term: 10 Years" at bounding box center [673, 202] width 135 height 20
click at [806, 263] on span "Quickest" at bounding box center [799, 265] width 42 height 14
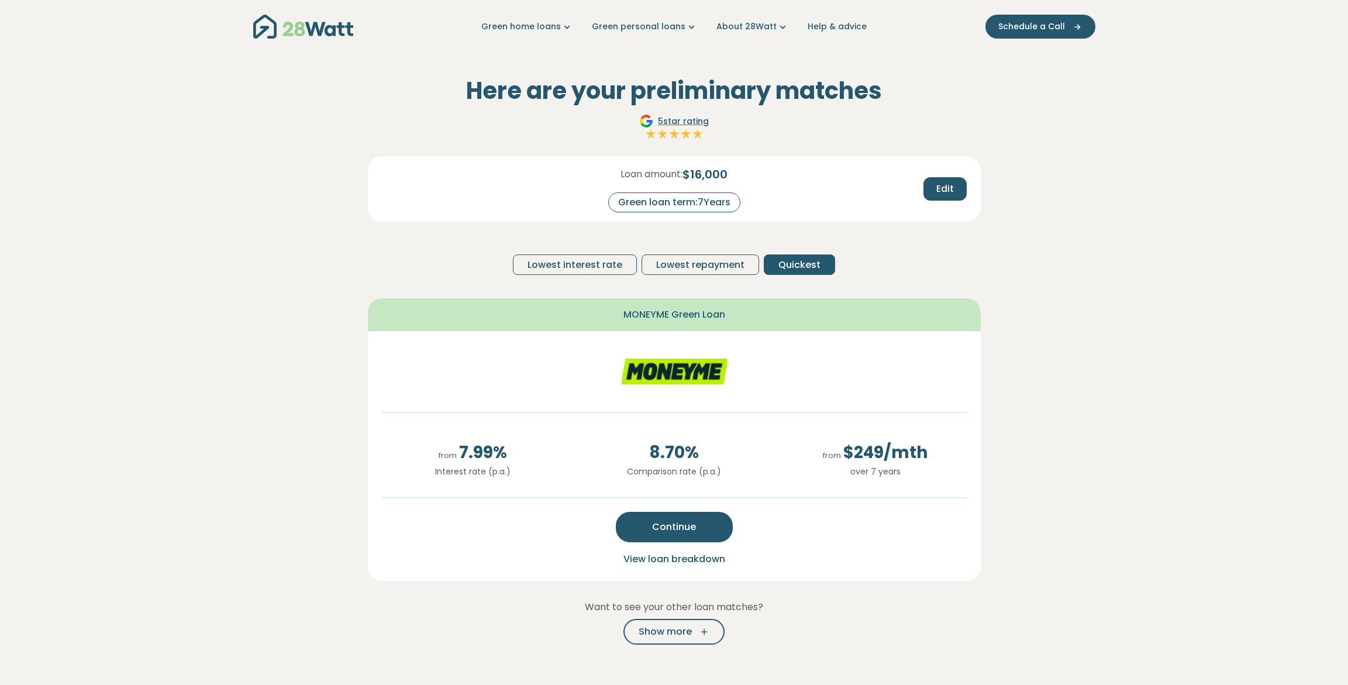
click at [713, 201] on div "Green loan term: 7 Years" at bounding box center [674, 202] width 132 height 20
click at [584, 260] on span "Lowest interest rate" at bounding box center [574, 265] width 95 height 14
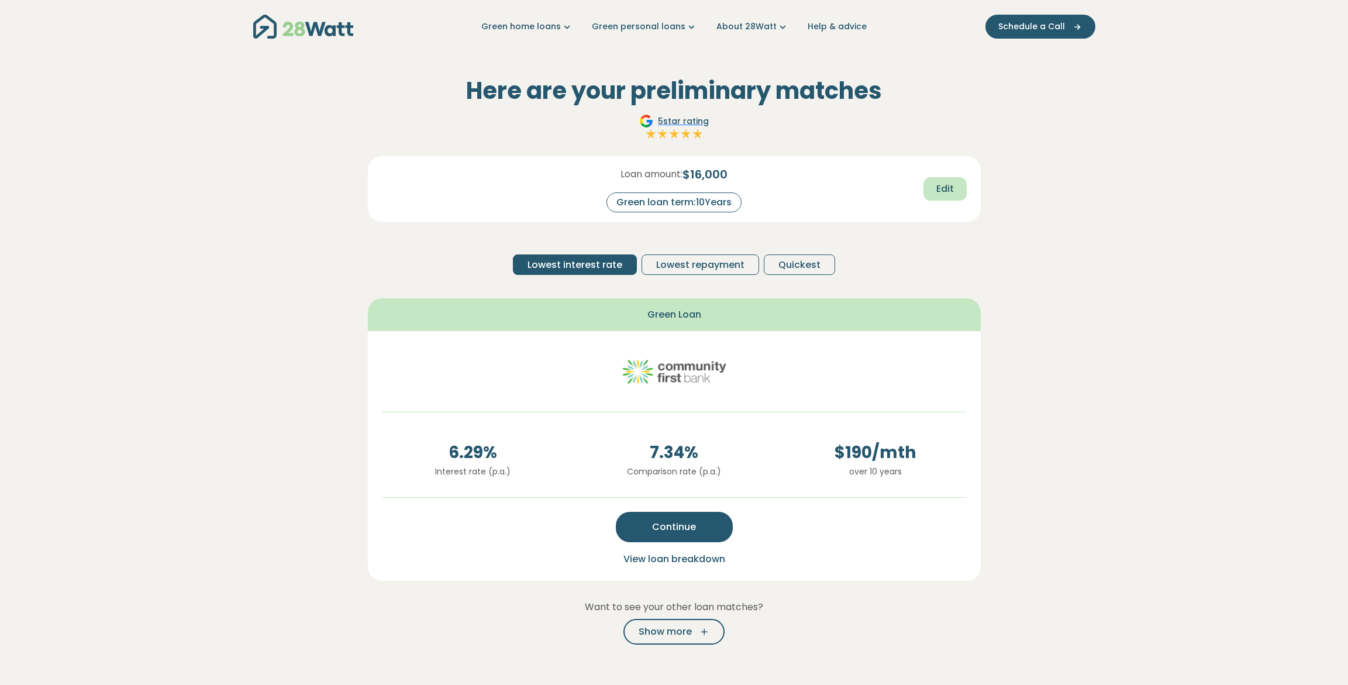
click at [948, 189] on span "Edit" at bounding box center [945, 189] width 18 height 14
drag, startPoint x: 720, startPoint y: 204, endPoint x: 780, endPoint y: 202, distance: 59.7
click at [767, 202] on div "Loan amount: $ 16,000 Green loan term: **" at bounding box center [674, 188] width 201 height 47
type input "*"
click at [928, 188] on span "Recalculate" at bounding box center [925, 189] width 57 height 14
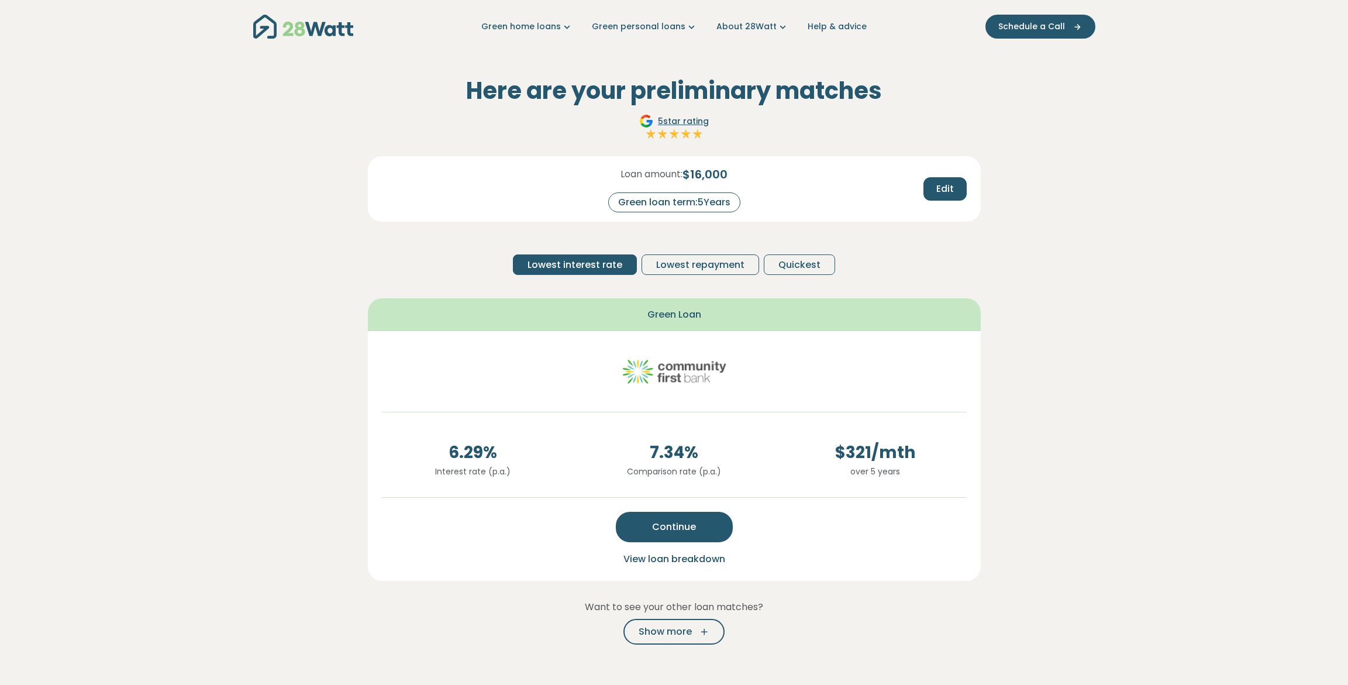
click at [691, 120] on span "5 star rating" at bounding box center [683, 121] width 51 height 12
click at [1144, 378] on section "Here are your preliminary matches 5 star rating Loan amount: $ 16,000 Green loa…" at bounding box center [674, 488] width 1348 height 871
drag, startPoint x: 835, startPoint y: 448, endPoint x: 924, endPoint y: 456, distance: 89.3
click at [924, 456] on span "$ 321 /mth" at bounding box center [875, 452] width 182 height 25
click at [1053, 405] on section "Here are your preliminary matches 5 star rating Loan amount: $ 16,000 Green loa…" at bounding box center [674, 488] width 1348 height 871
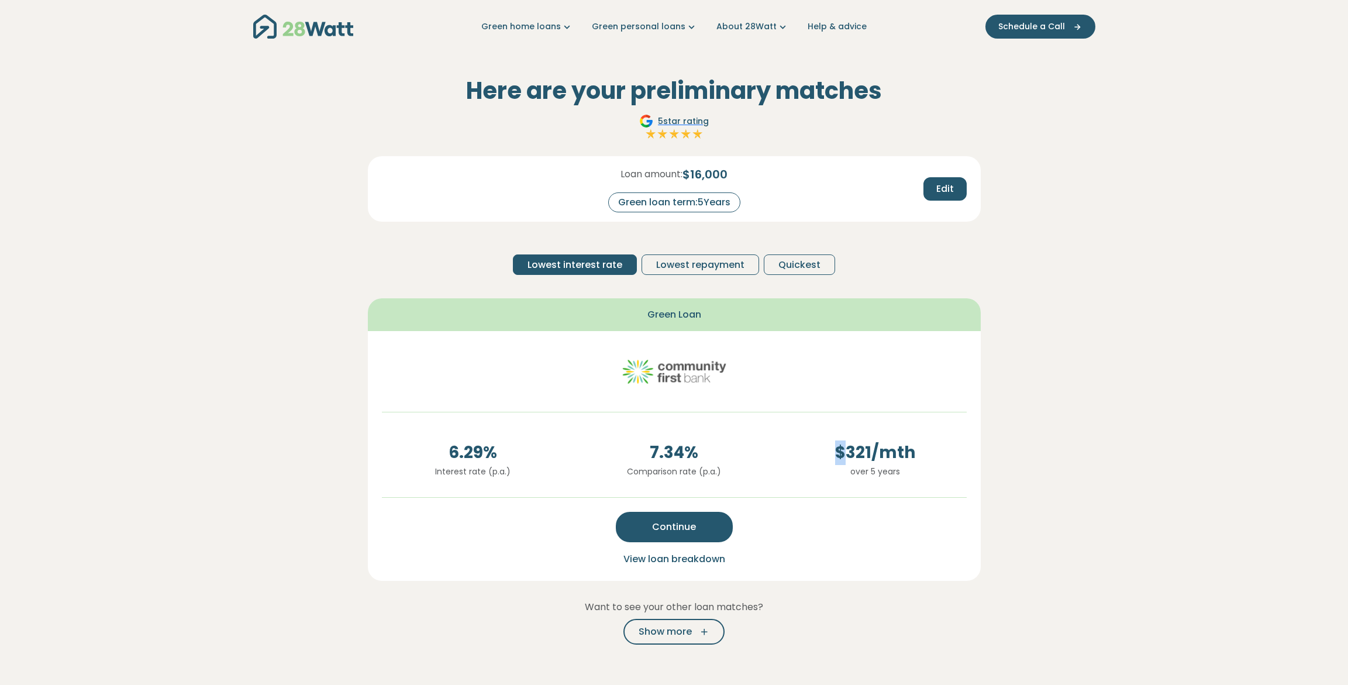
drag, startPoint x: 849, startPoint y: 453, endPoint x: 788, endPoint y: 459, distance: 61.1
click at [787, 460] on span "$ 321 /mth" at bounding box center [875, 452] width 182 height 25
click at [820, 450] on span "$ 321 /mth" at bounding box center [875, 452] width 182 height 25
click at [838, 450] on span "$ 321 /mth" at bounding box center [875, 452] width 182 height 25
drag, startPoint x: 832, startPoint y: 451, endPoint x: 919, endPoint y: 476, distance: 90.7
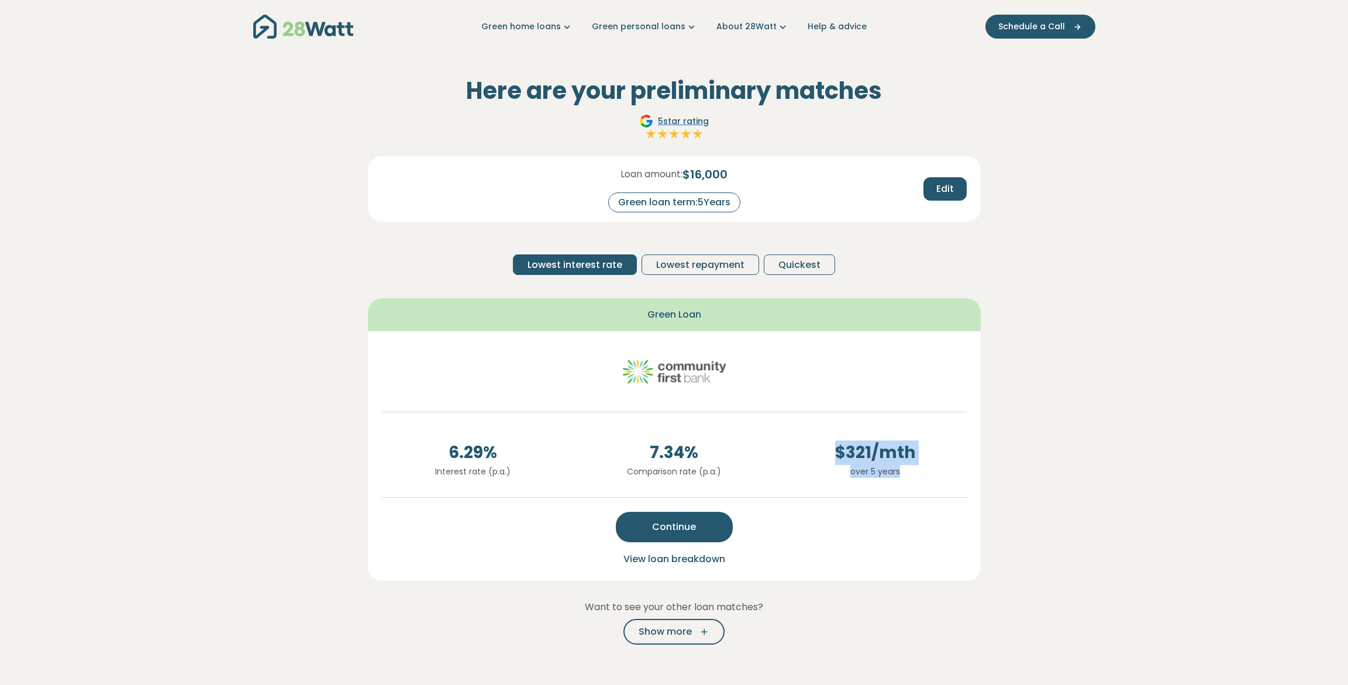
click at [919, 476] on div "$ 321 /mth over 5 years" at bounding box center [875, 463] width 201 height 47
click at [939, 449] on span "$ 321 /mth" at bounding box center [875, 452] width 182 height 25
click at [933, 451] on span "$ 321 /mth" at bounding box center [875, 452] width 182 height 25
click at [901, 418] on div "6.29 % Interest rate (p.a.) 7.34 % Comparison rate (p.a.) $ 321 /mth over 5 yea…" at bounding box center [674, 455] width 613 height 249
drag, startPoint x: 1074, startPoint y: 340, endPoint x: 1066, endPoint y: 339, distance: 8.4
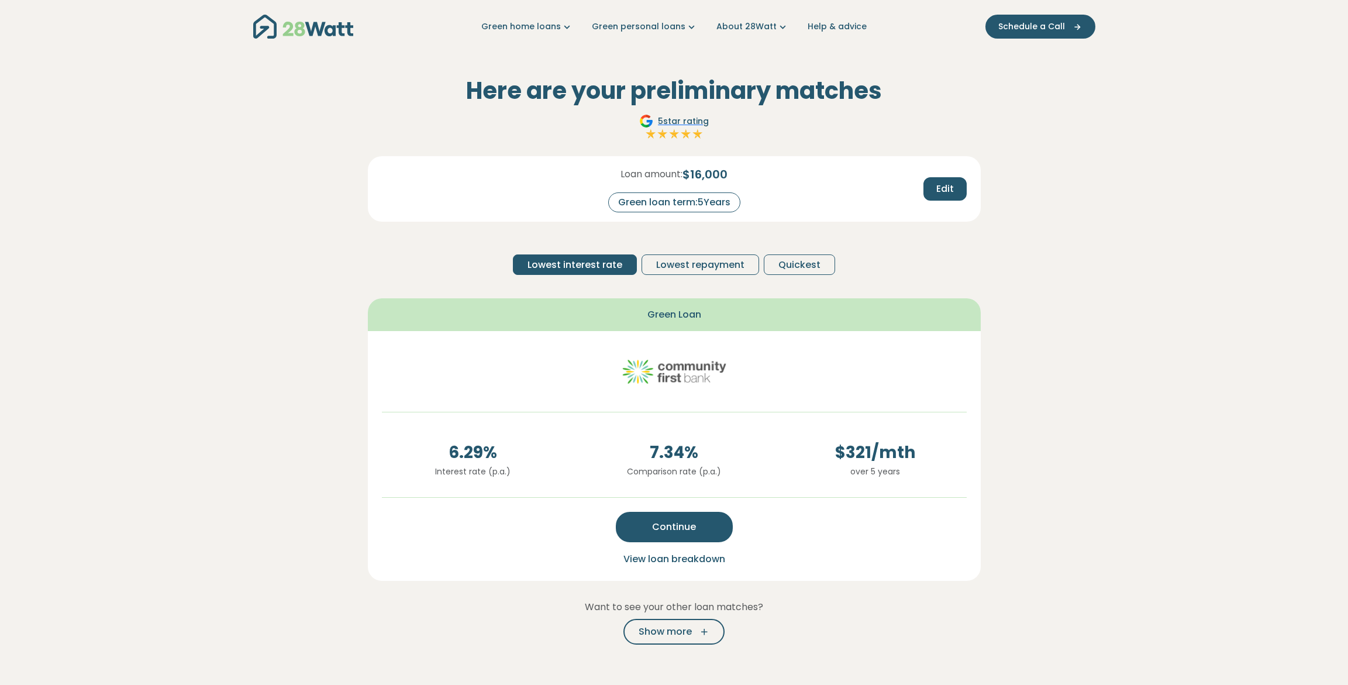
click at [1075, 340] on section "Here are your preliminary matches 5 star rating Loan amount: $ 16,000 Green loa…" at bounding box center [674, 488] width 1348 height 871
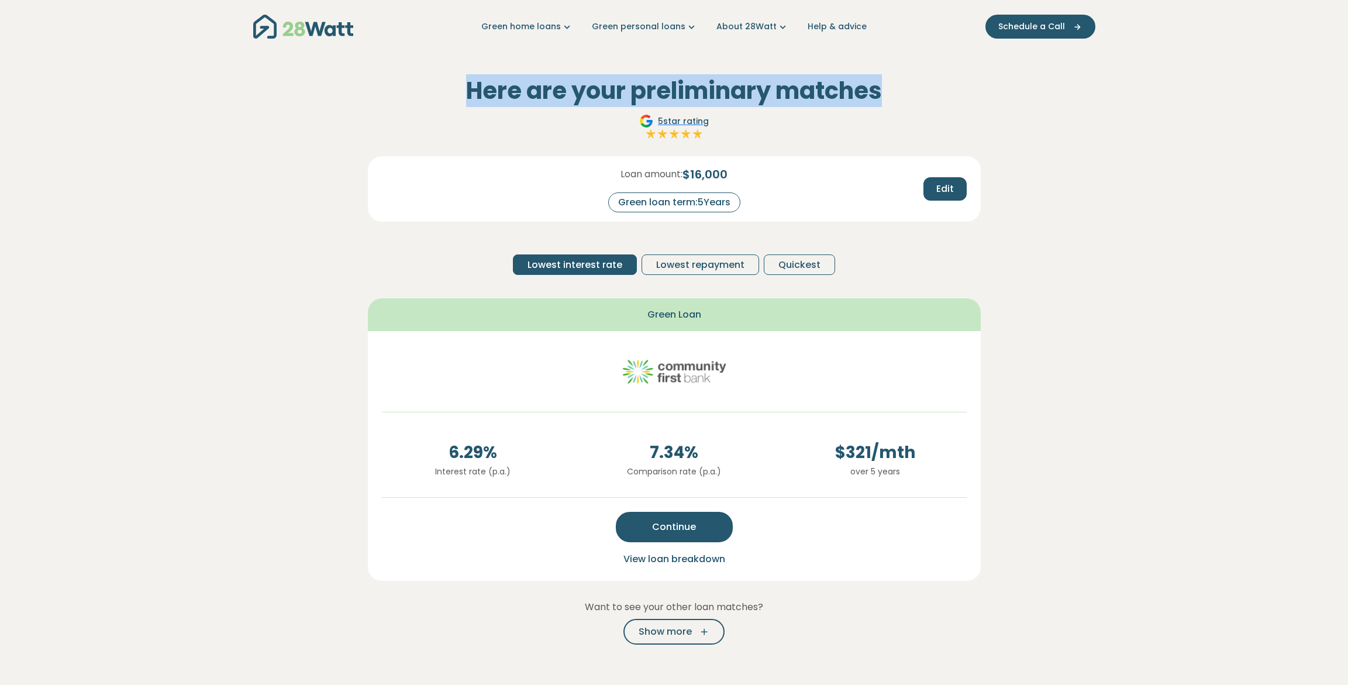
drag, startPoint x: 466, startPoint y: 92, endPoint x: 961, endPoint y: 94, distance: 494.7
click at [961, 94] on h2 "Here are your preliminary matches" at bounding box center [674, 91] width 613 height 28
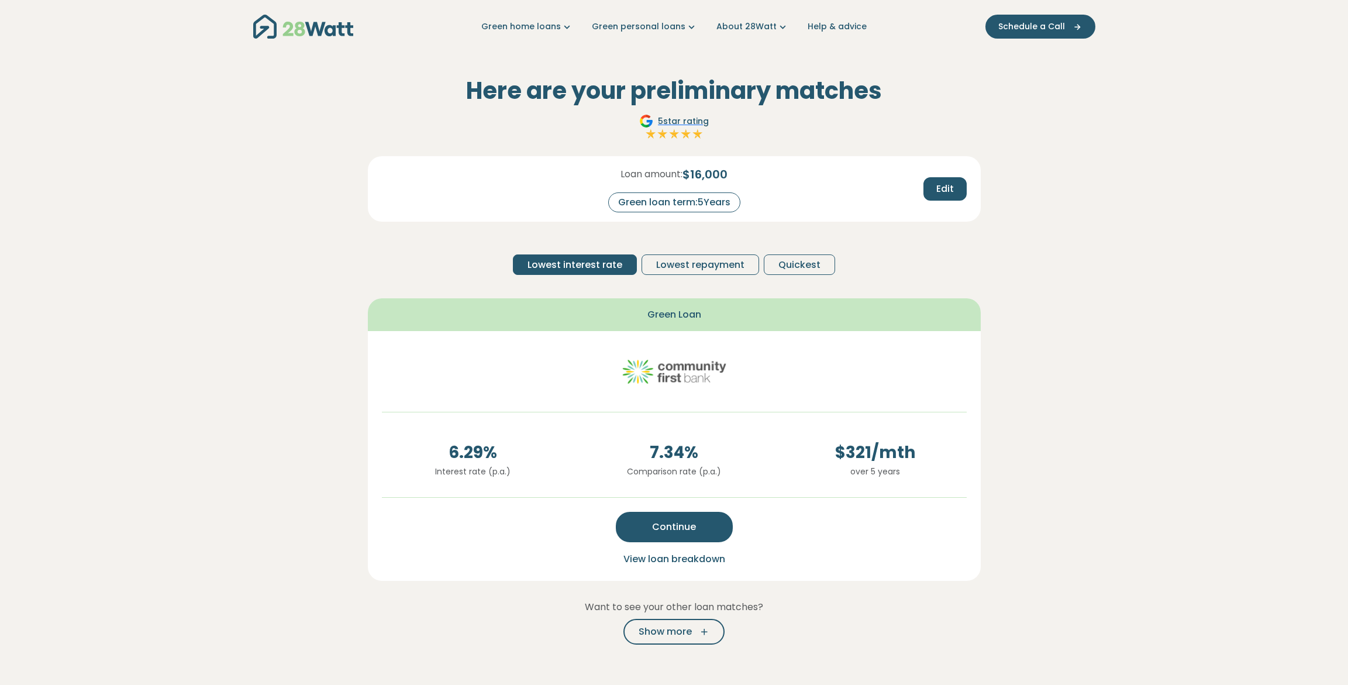
click at [1153, 163] on section "Here are your preliminary matches 5 star rating Loan amount: $ 16,000 Green loa…" at bounding box center [674, 488] width 1348 height 871
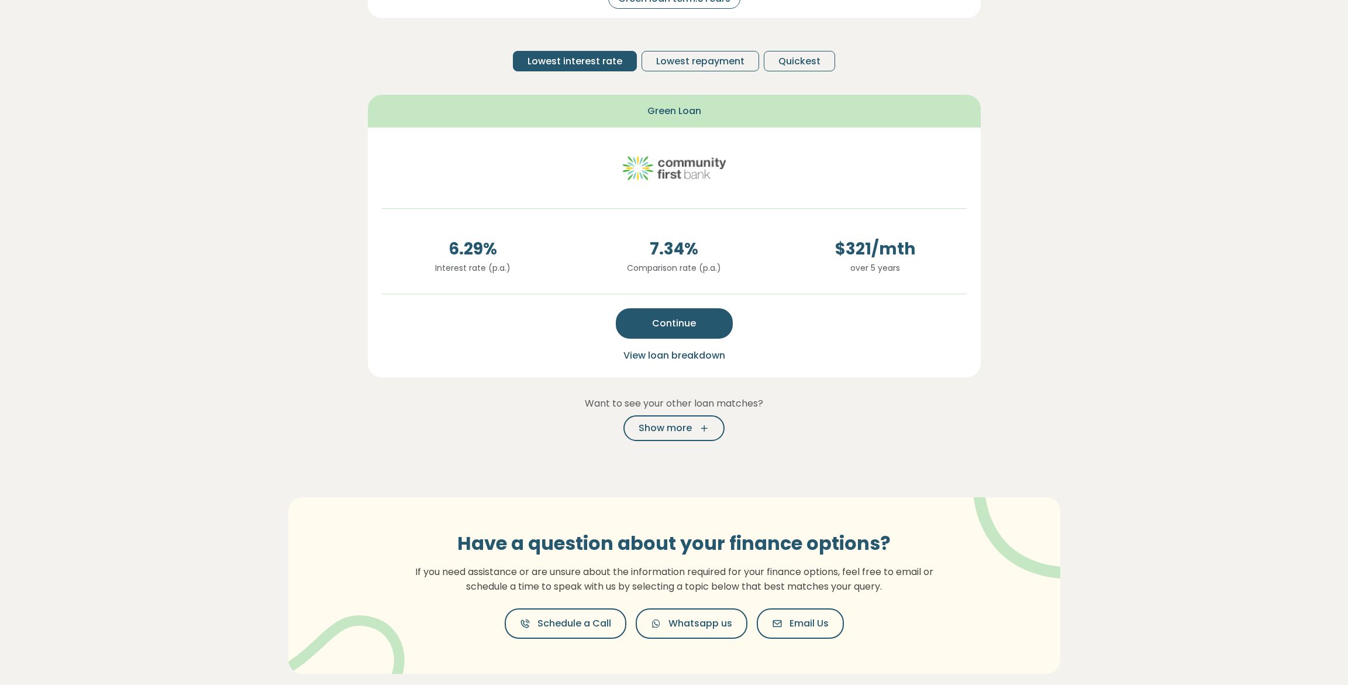
scroll to position [117, 0]
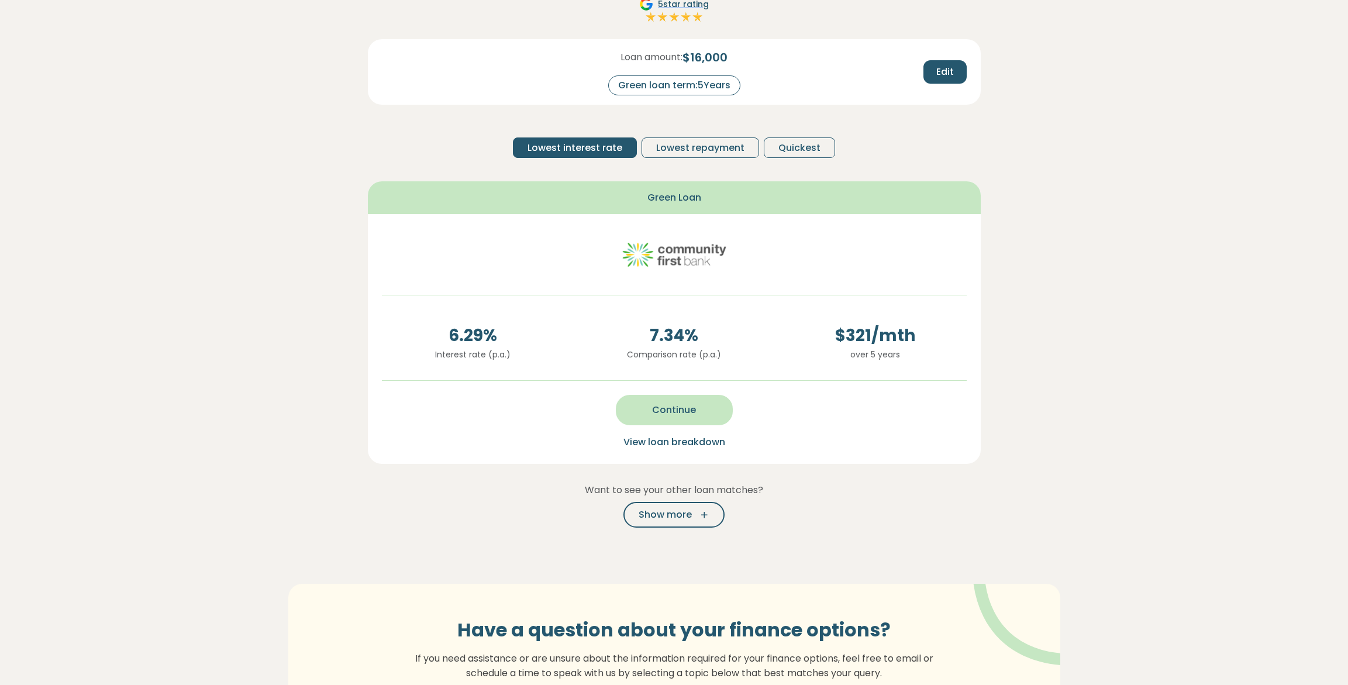
click at [676, 411] on span "Continue" at bounding box center [674, 410] width 44 height 14
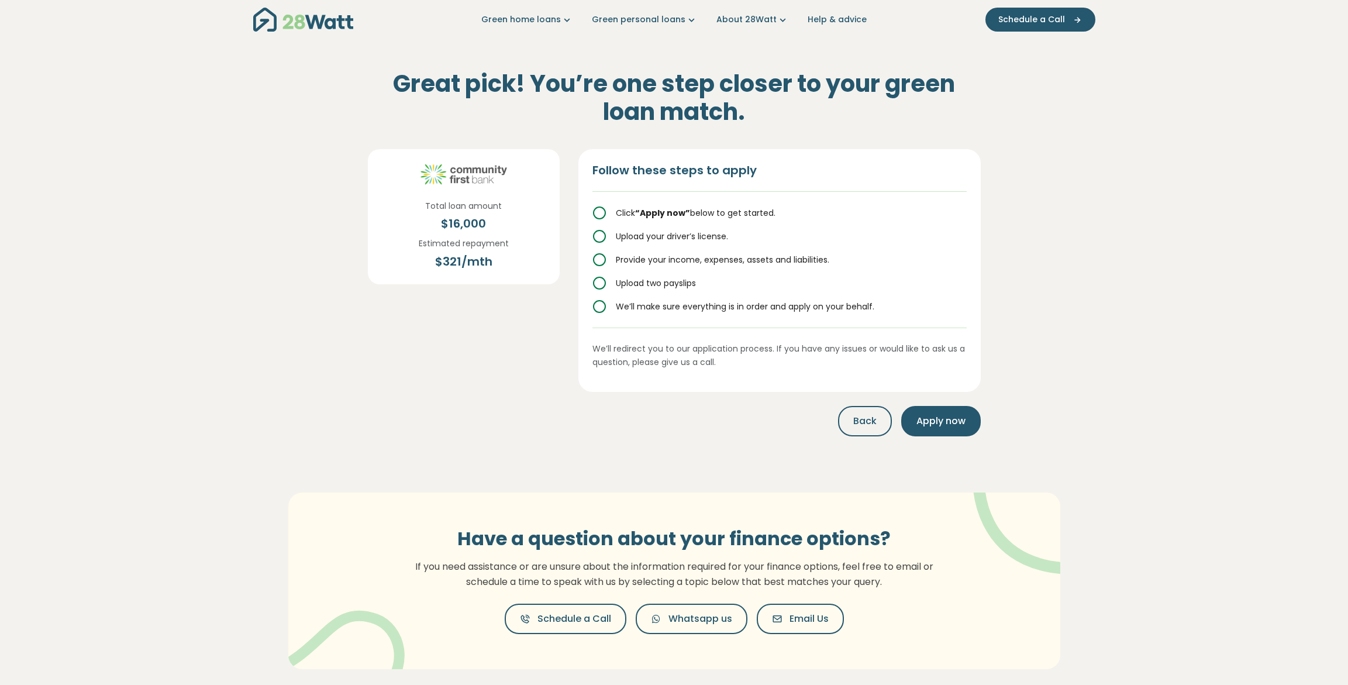
scroll to position [0, 0]
